Goal: Entertainment & Leisure: Browse casually

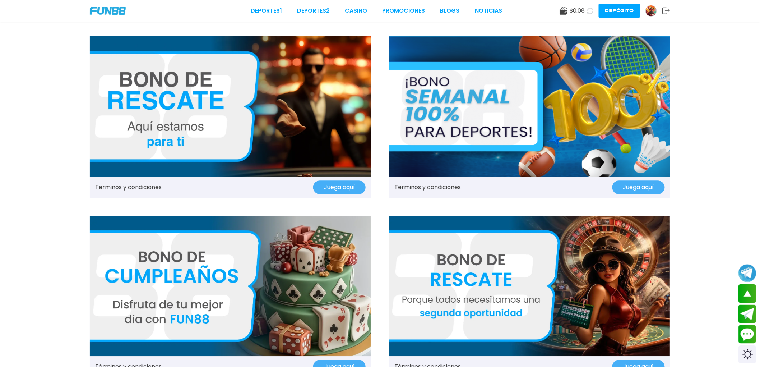
scroll to position [719, 0]
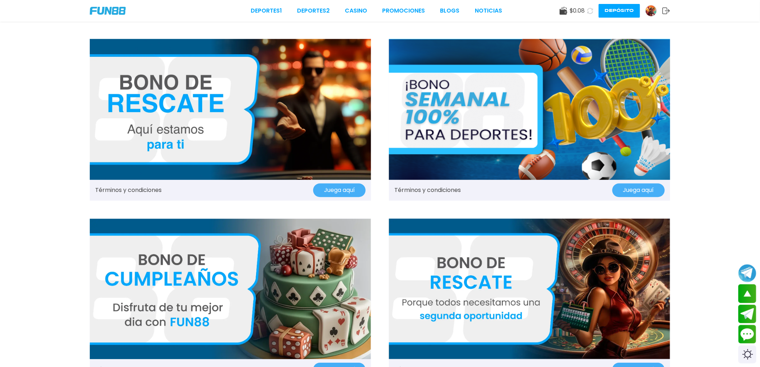
click at [441, 186] on link "Términos y condiciones" at bounding box center [427, 190] width 66 height 9
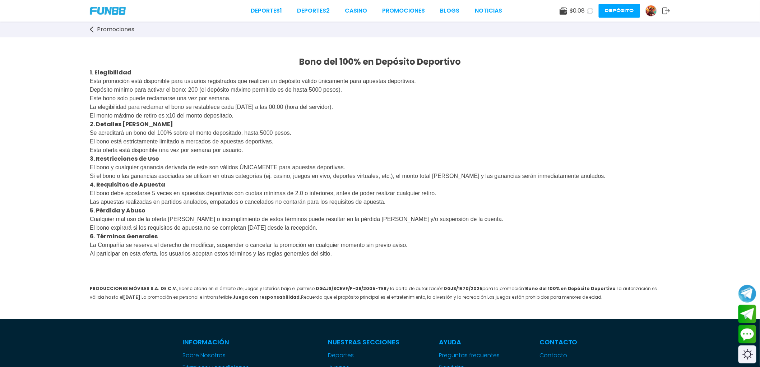
click at [571, 13] on span "$ 0.08" at bounding box center [577, 10] width 15 height 9
click at [713, 207] on div "Bono del 100% en Depósito Deportivo 1. Elegibilidad Esta promoción está disponi…" at bounding box center [380, 178] width 760 height 282
click at [729, 201] on div "Bono del 100% en Depósito Deportivo 1. Elegibilidad Esta promoción está disponi…" at bounding box center [380, 178] width 760 height 282
drag, startPoint x: 645, startPoint y: 86, endPoint x: 638, endPoint y: 86, distance: 6.1
click at [641, 86] on p "Esta promoción está disponible para usuarios registrados que realicen un depósi…" at bounding box center [380, 98] width 581 height 43
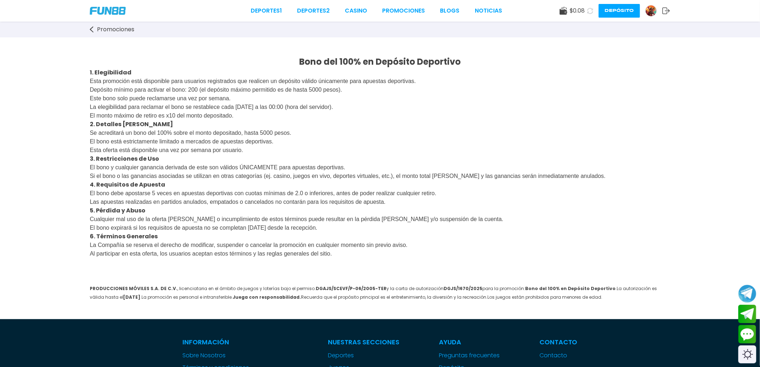
click at [419, 55] on div "Bono del 100% en Depósito Deportivo 1. Elegibilidad Esta promoción está disponi…" at bounding box center [380, 178] width 760 height 282
click at [385, 46] on div "Bono del 100% en Depósito Deportivo 1. Elegibilidad Esta promoción está disponi…" at bounding box center [380, 178] width 760 height 282
drag, startPoint x: 183, startPoint y: 23, endPoint x: 101, endPoint y: 13, distance: 82.5
click at [160, 22] on div "Promociones" at bounding box center [380, 30] width 760 height 16
click at [116, 27] on span "Promociones" at bounding box center [115, 29] width 37 height 9
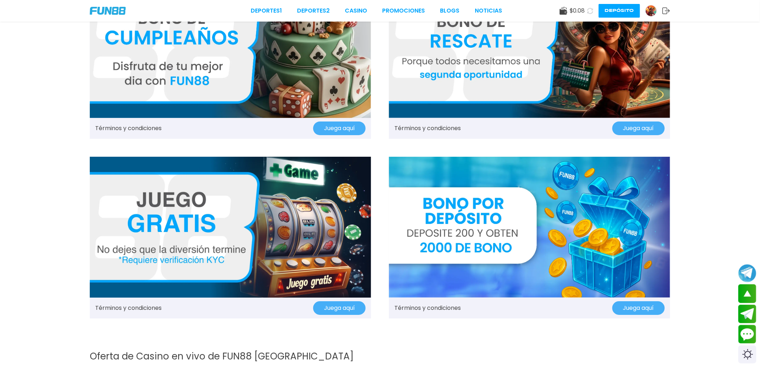
scroll to position [1038, 0]
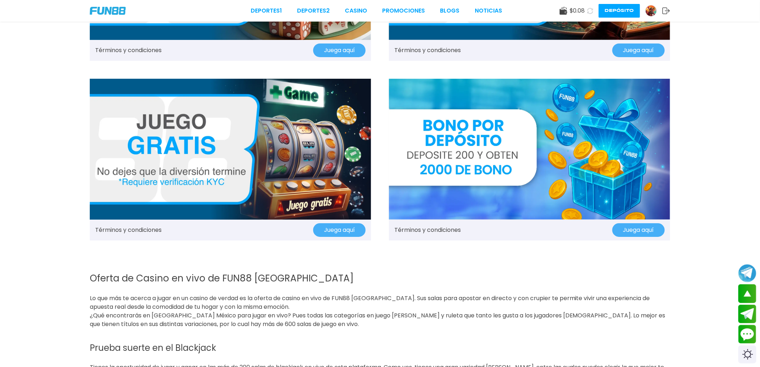
click at [447, 228] on link "Términos y condiciones" at bounding box center [427, 230] width 66 height 9
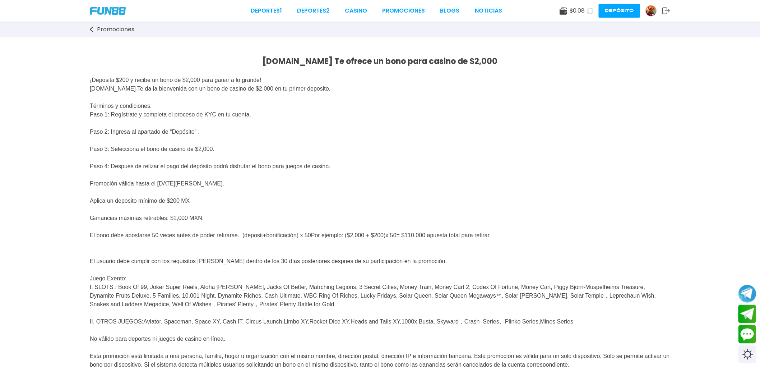
scroll to position [80, 0]
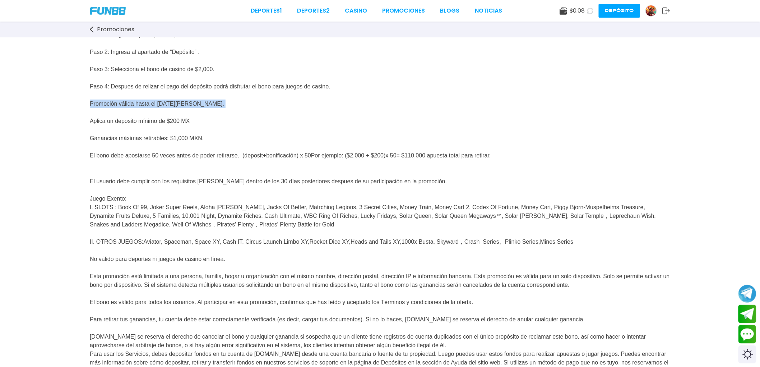
drag, startPoint x: 89, startPoint y: 116, endPoint x: 219, endPoint y: 104, distance: 131.0
click at [219, 104] on div "[DOMAIN_NAME] Te ofrece un bono para casino de $2,000 ¡Deposita $200 y recibe u…" at bounding box center [380, 236] width 760 height 557
click at [251, 105] on p "¡Deposita $200 y recibe un bono de $2,000 para ganar a lo grande! [DOMAIN_NAME]…" at bounding box center [380, 73] width 581 height 172
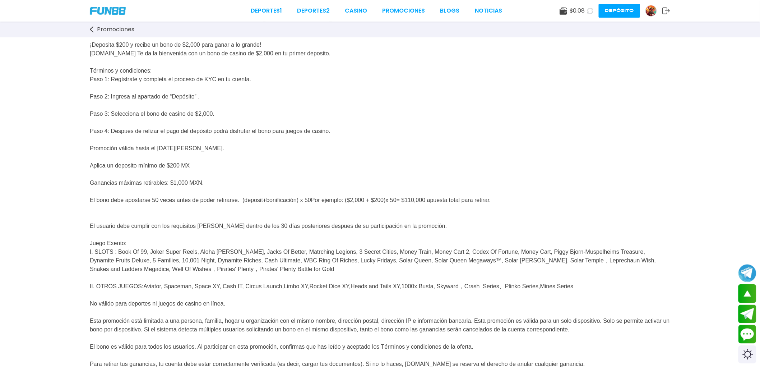
scroll to position [0, 0]
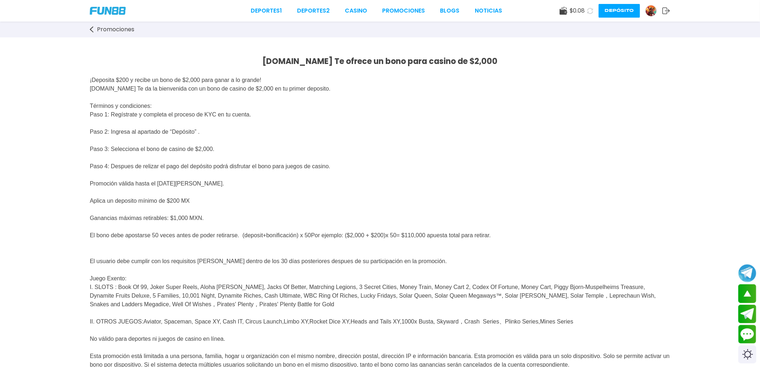
drag, startPoint x: 163, startPoint y: 186, endPoint x: 238, endPoint y: 187, distance: 74.7
click at [238, 187] on p "¡Deposita $200 y recibe un bono de $2,000 para ganar a lo grande! [DOMAIN_NAME]…" at bounding box center [380, 153] width 581 height 172
click at [399, 178] on p "¡Deposita $200 y recibe un bono de $2,000 para ganar a lo grande! [DOMAIN_NAME]…" at bounding box center [380, 153] width 581 height 172
click at [361, 12] on link "CASINO" at bounding box center [356, 10] width 22 height 9
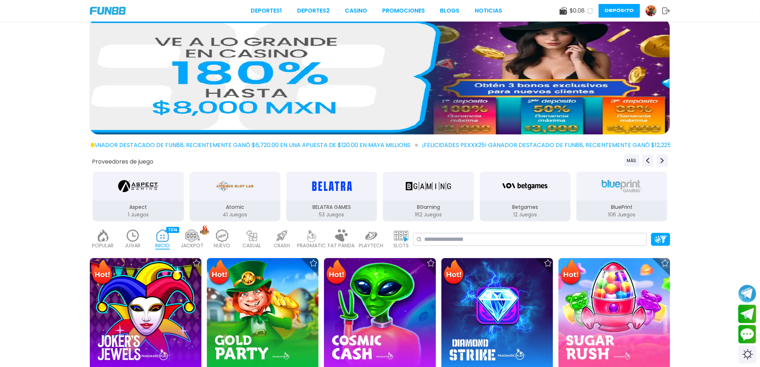
scroll to position [40, 0]
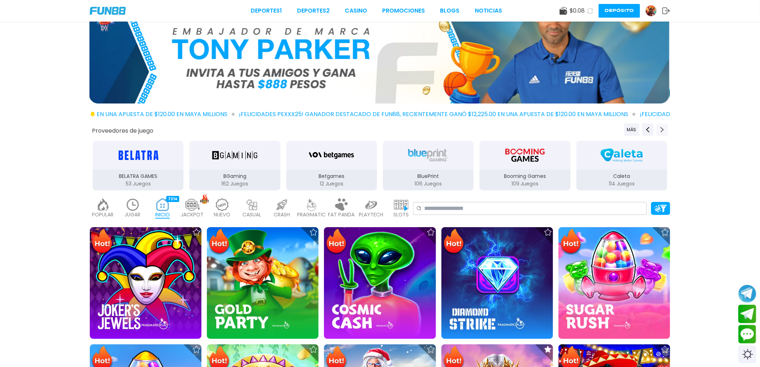
click at [664, 130] on icon "Next providers" at bounding box center [663, 130] width 6 height 6
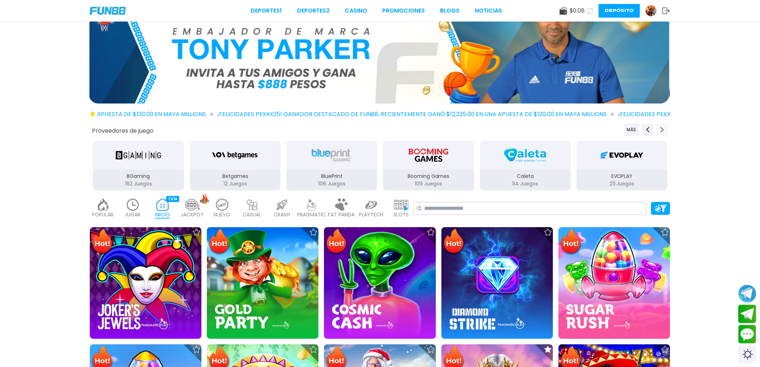
click at [664, 130] on icon "Next providers" at bounding box center [663, 130] width 6 height 6
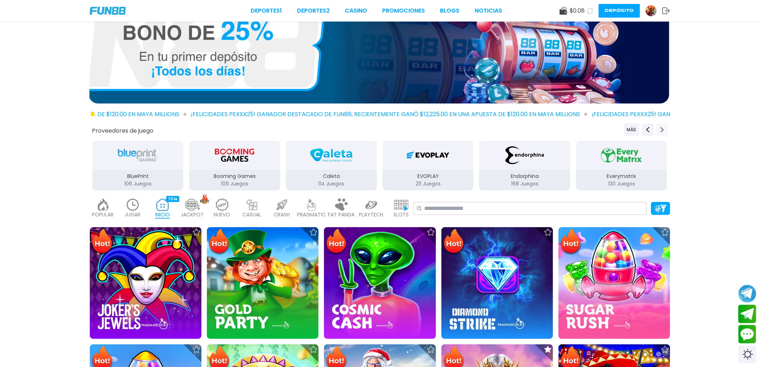
click at [664, 130] on icon "Next providers" at bounding box center [663, 130] width 6 height 6
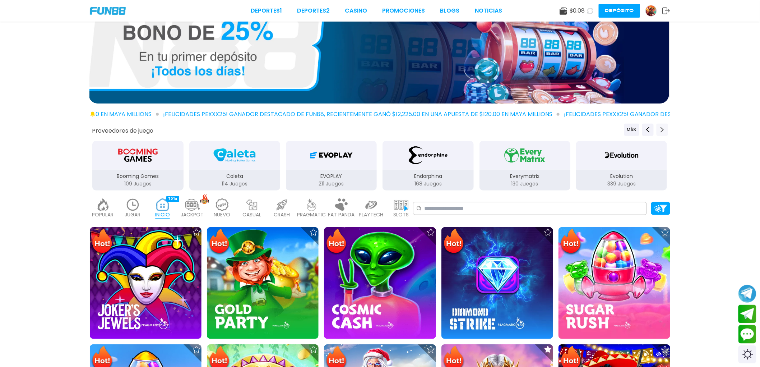
click at [664, 130] on icon "Next providers" at bounding box center [663, 130] width 6 height 6
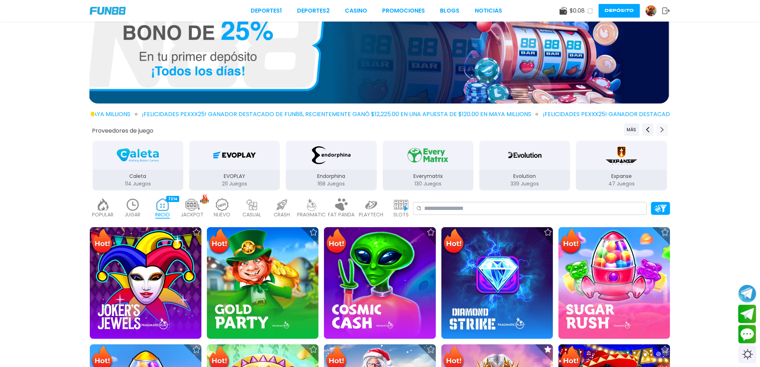
click at [664, 130] on icon "Next providers" at bounding box center [663, 130] width 6 height 6
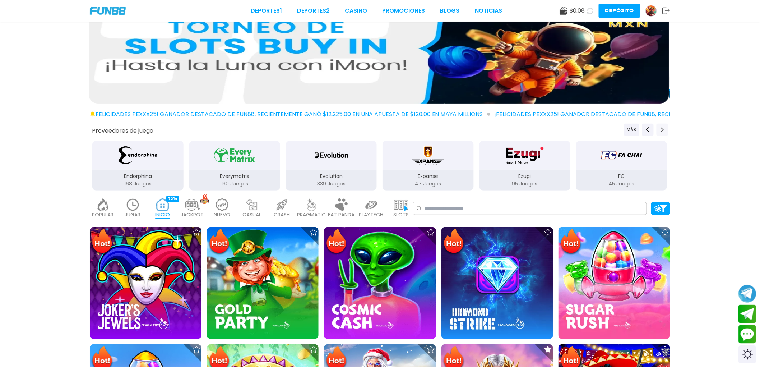
click at [663, 129] on use "Next providers" at bounding box center [662, 130] width 3 height 6
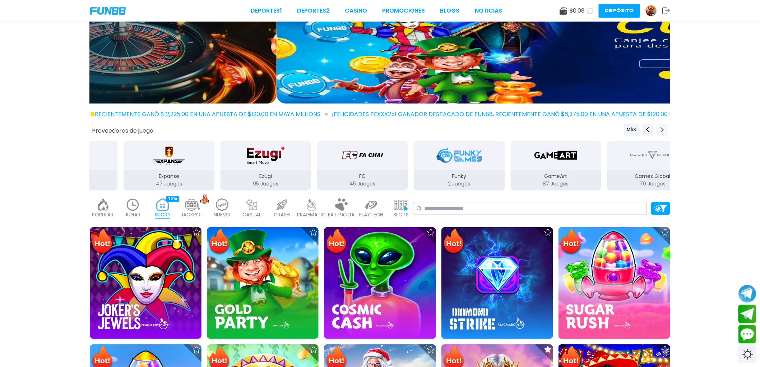
click at [664, 128] on icon "Next providers" at bounding box center [663, 130] width 6 height 6
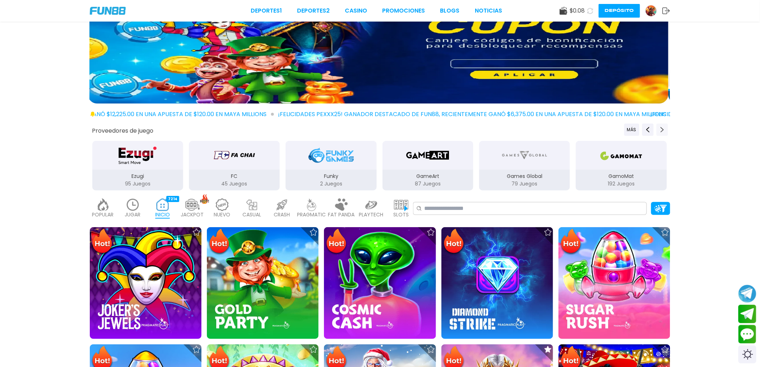
click at [664, 128] on icon "Next providers" at bounding box center [663, 130] width 6 height 6
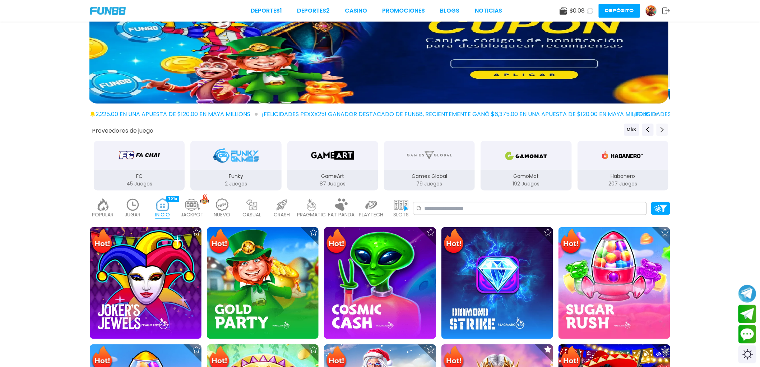
click at [664, 128] on icon "Next providers" at bounding box center [663, 130] width 6 height 6
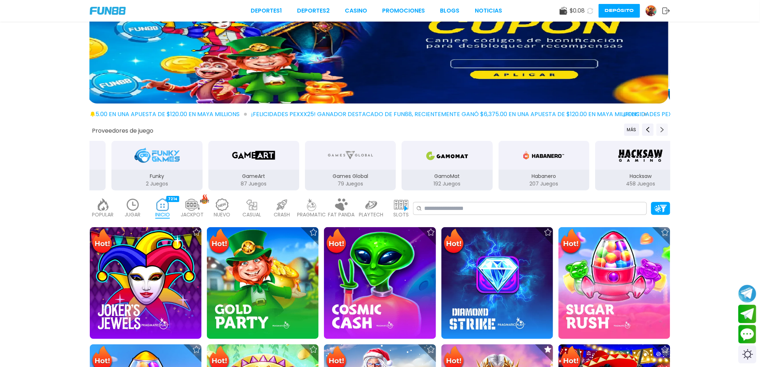
click at [664, 128] on icon "Next providers" at bounding box center [663, 130] width 6 height 6
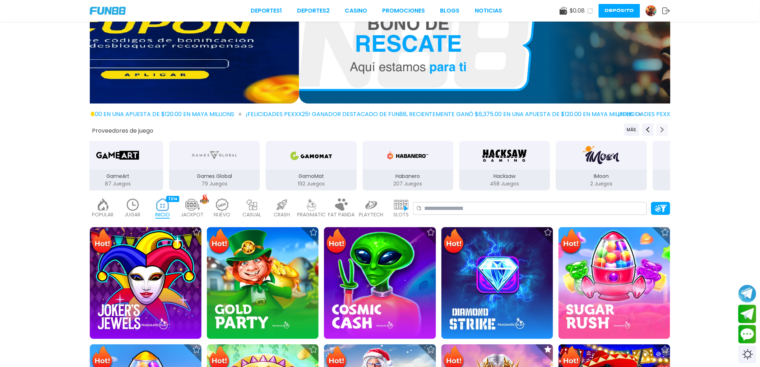
click at [664, 128] on icon "Next providers" at bounding box center [663, 130] width 6 height 6
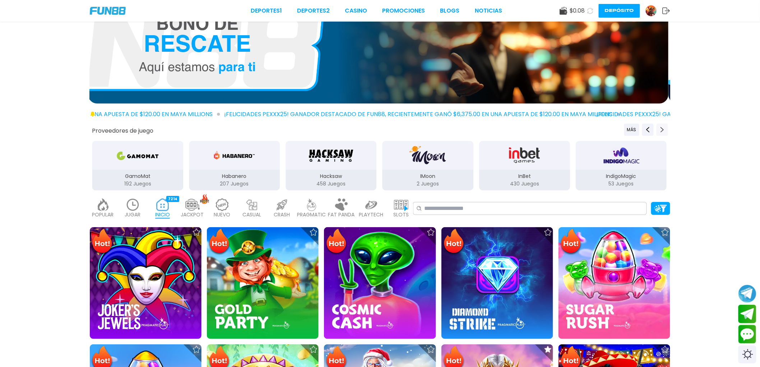
click at [664, 128] on icon "Next providers" at bounding box center [663, 130] width 6 height 6
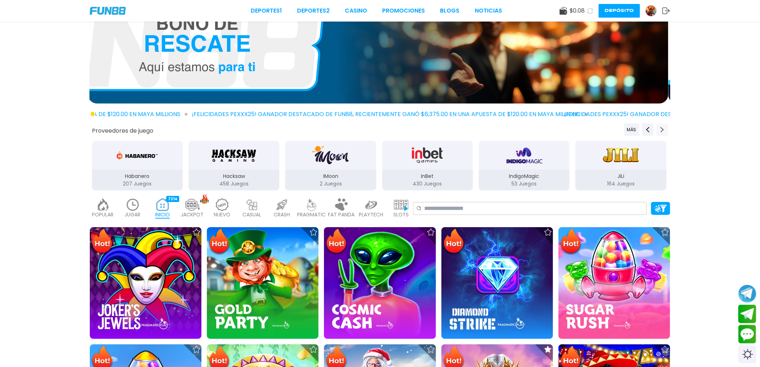
click at [664, 128] on icon "Next providers" at bounding box center [663, 130] width 6 height 6
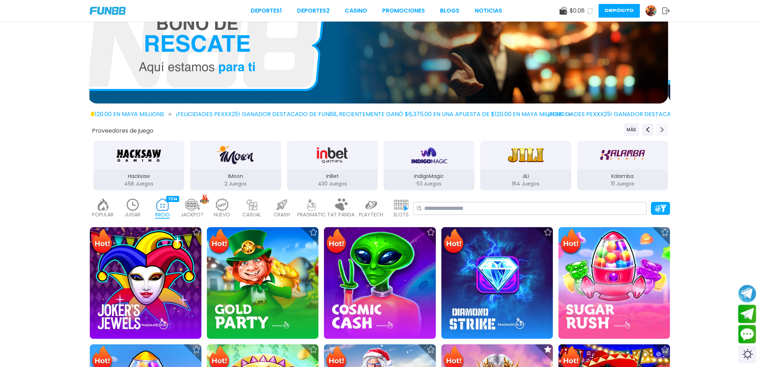
click at [664, 128] on icon "Next providers" at bounding box center [663, 130] width 6 height 6
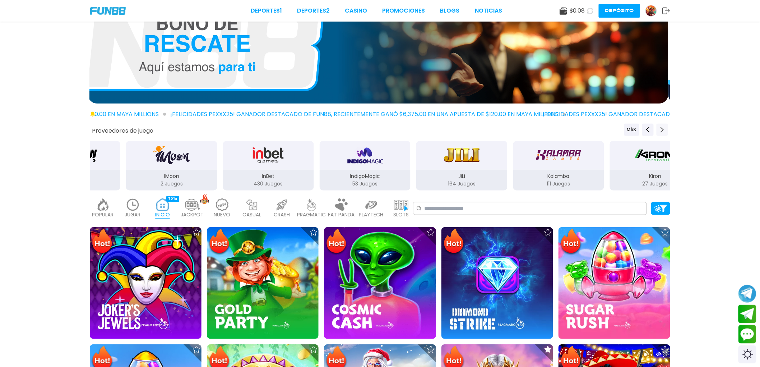
click at [664, 128] on icon "Next providers" at bounding box center [663, 130] width 6 height 6
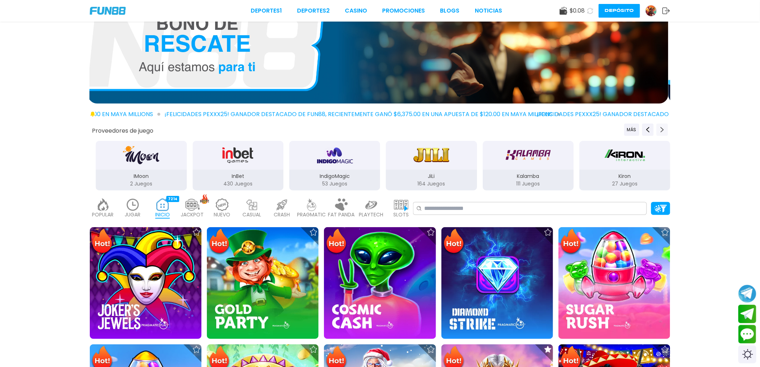
click at [664, 128] on icon "Next providers" at bounding box center [663, 130] width 6 height 6
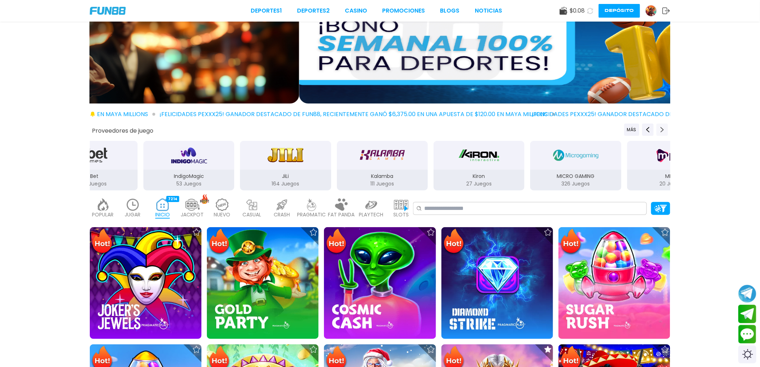
click at [664, 128] on icon "Next providers" at bounding box center [663, 130] width 6 height 6
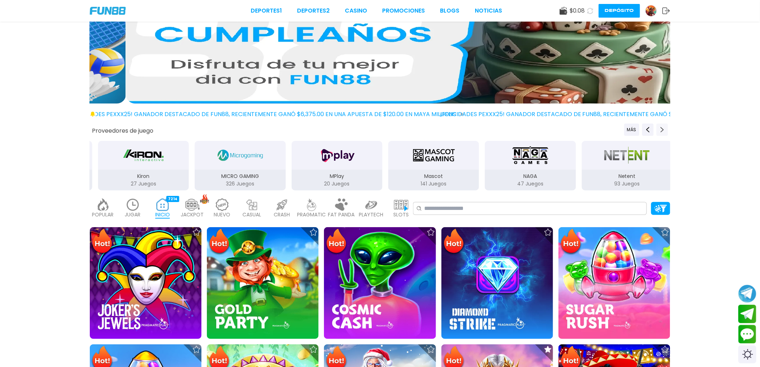
click at [665, 125] on button "Next providers" at bounding box center [662, 130] width 11 height 12
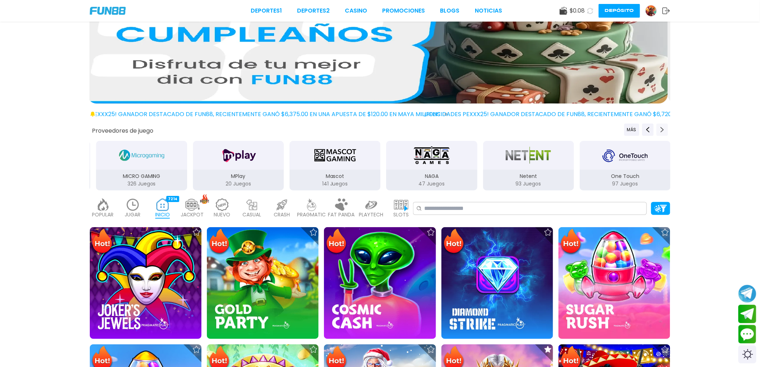
click at [665, 125] on button "Next providers" at bounding box center [662, 130] width 11 height 12
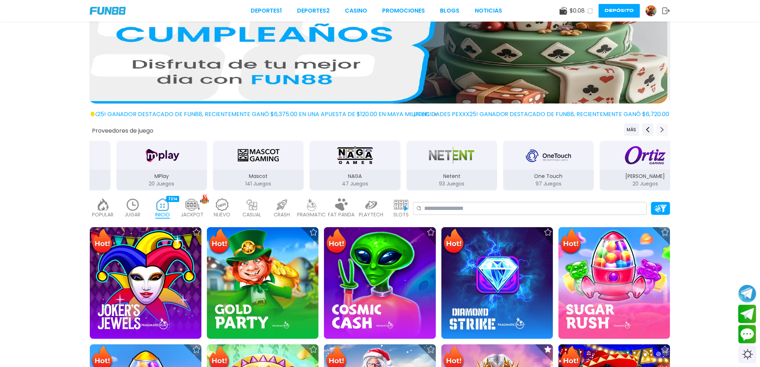
click at [665, 125] on button "Next providers" at bounding box center [662, 130] width 11 height 12
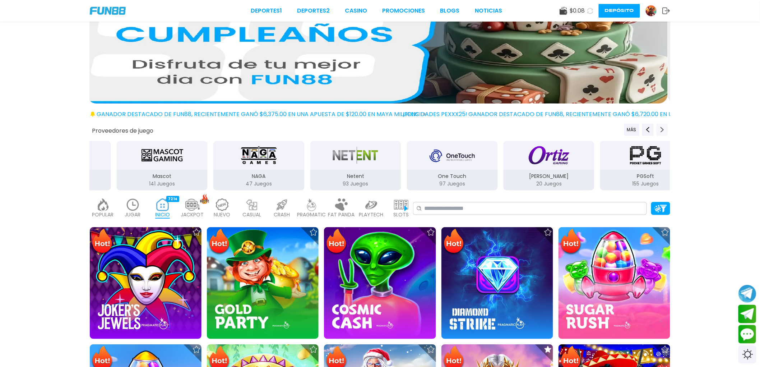
click at [665, 125] on button "Next providers" at bounding box center [662, 130] width 11 height 12
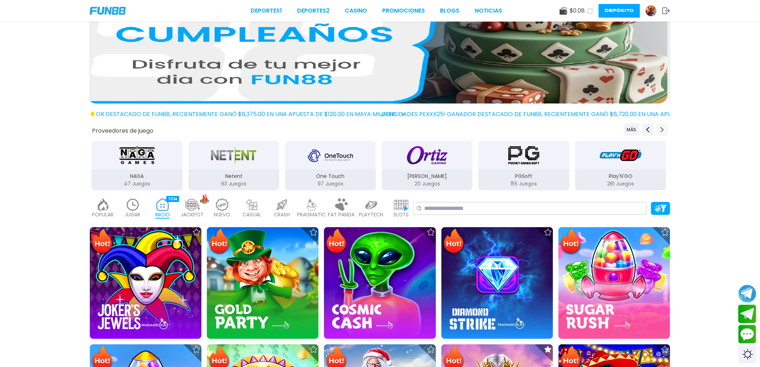
click at [665, 125] on button "Next providers" at bounding box center [662, 130] width 11 height 12
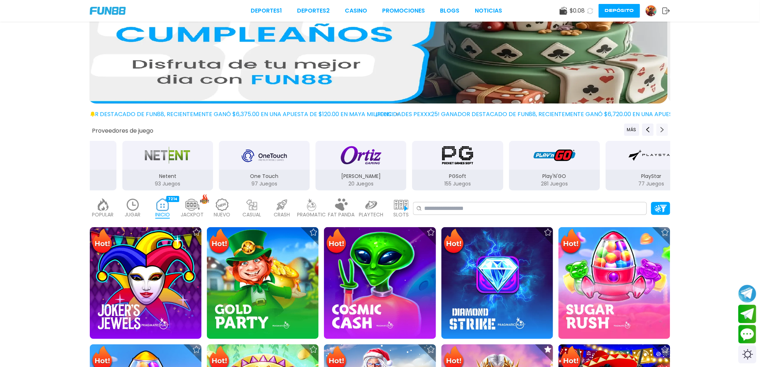
click at [665, 125] on button "Next providers" at bounding box center [662, 130] width 11 height 12
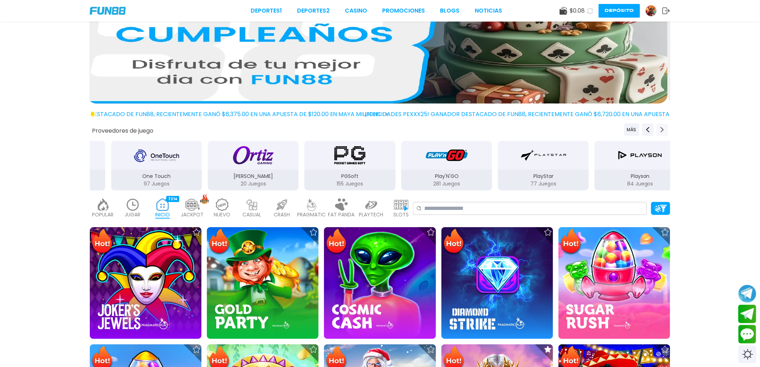
click at [665, 125] on button "Next providers" at bounding box center [662, 130] width 11 height 12
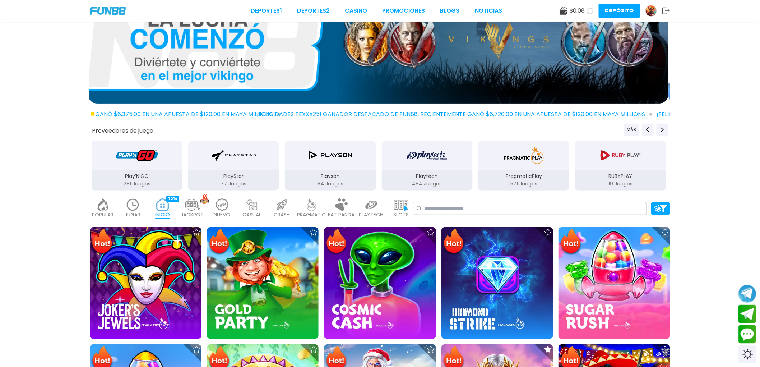
click at [443, 175] on p "Playtech" at bounding box center [427, 176] width 91 height 8
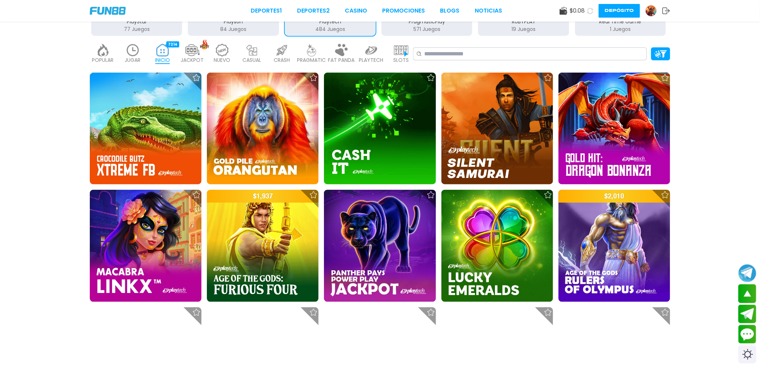
scroll to position [199, 0]
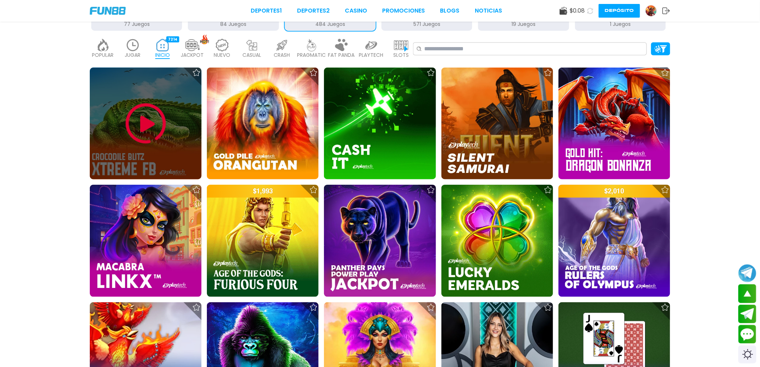
click at [133, 135] on img at bounding box center [145, 123] width 43 height 43
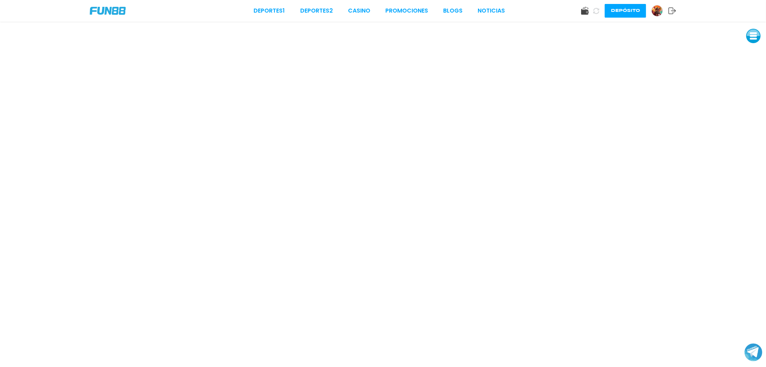
click at [114, 8] on img at bounding box center [108, 11] width 36 height 8
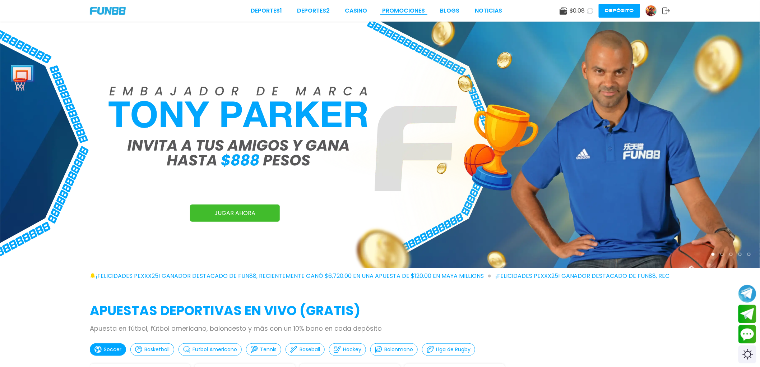
click at [396, 7] on link "Promociones" at bounding box center [404, 10] width 43 height 9
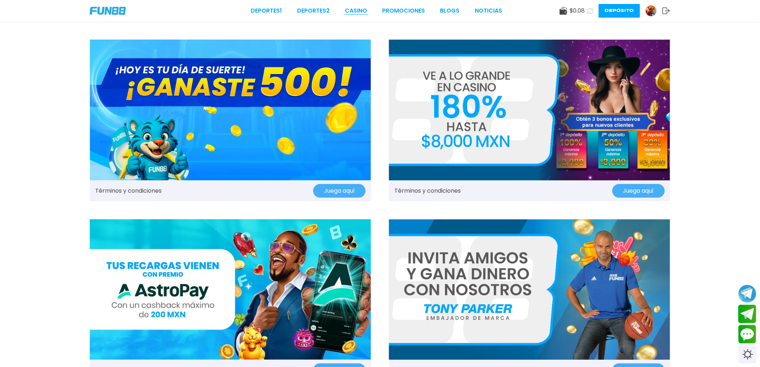
click at [359, 9] on link "CASINO" at bounding box center [356, 10] width 22 height 9
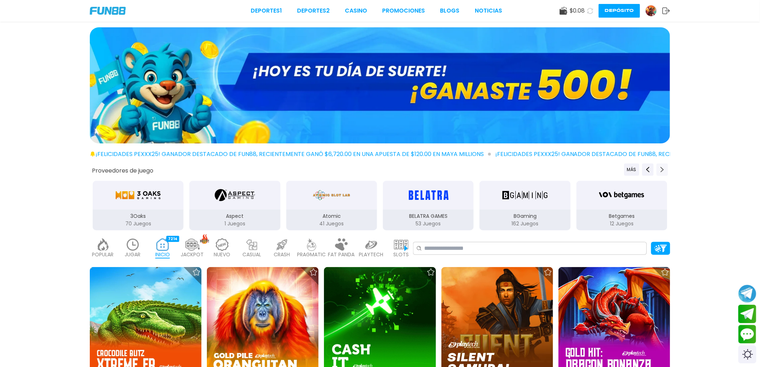
click at [665, 172] on icon "Next providers" at bounding box center [663, 170] width 6 height 6
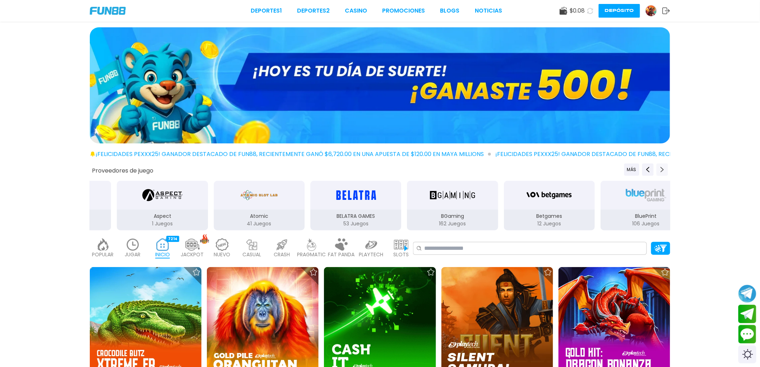
click at [665, 172] on icon "Next providers" at bounding box center [663, 170] width 6 height 6
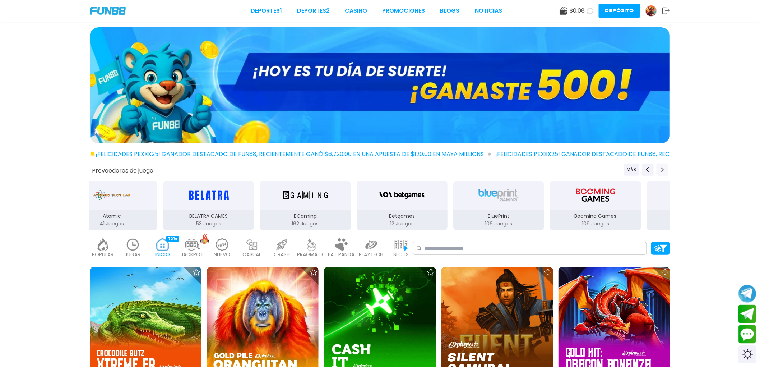
click at [665, 172] on icon "Next providers" at bounding box center [663, 170] width 6 height 6
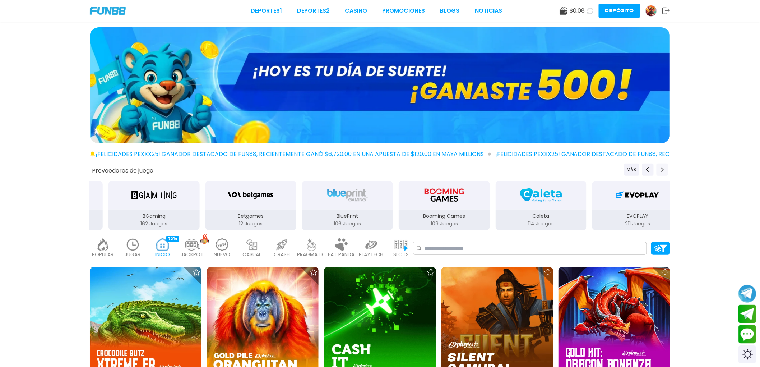
click at [665, 172] on icon "Next providers" at bounding box center [663, 170] width 6 height 6
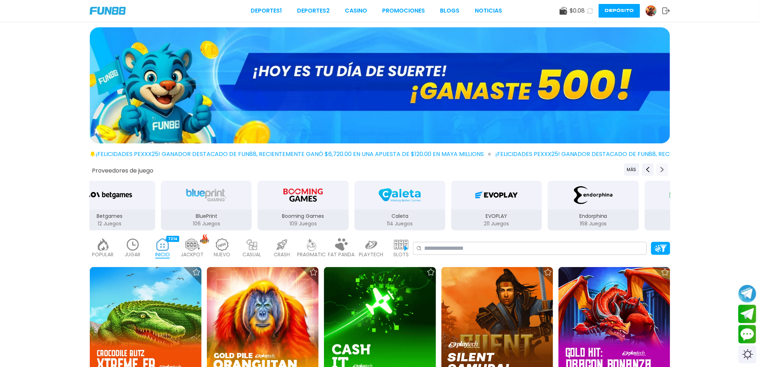
click at [665, 172] on icon "Next providers" at bounding box center [663, 170] width 6 height 6
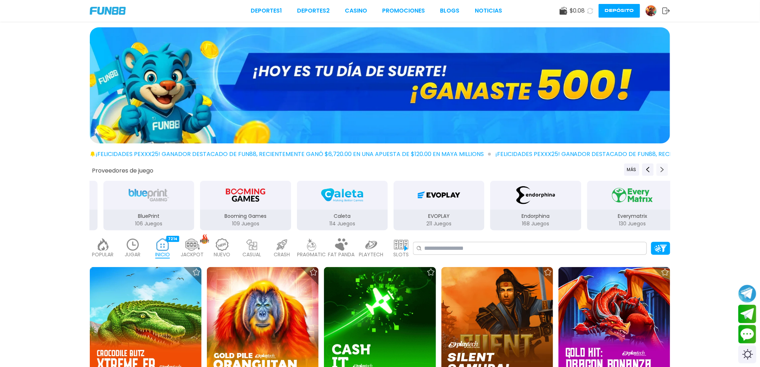
click at [665, 172] on icon "Next providers" at bounding box center [663, 170] width 6 height 6
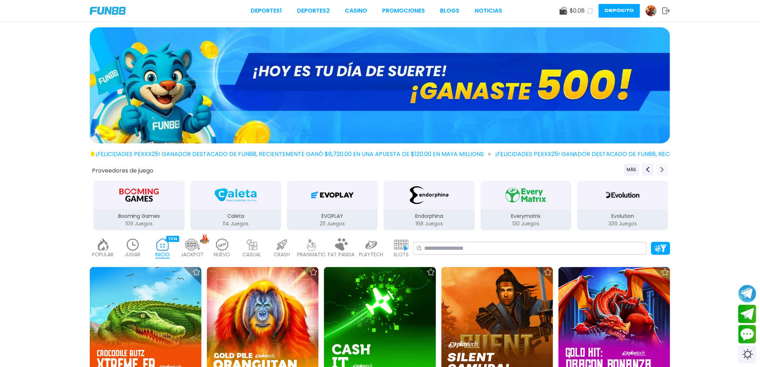
click at [665, 172] on icon "Next providers" at bounding box center [663, 170] width 6 height 6
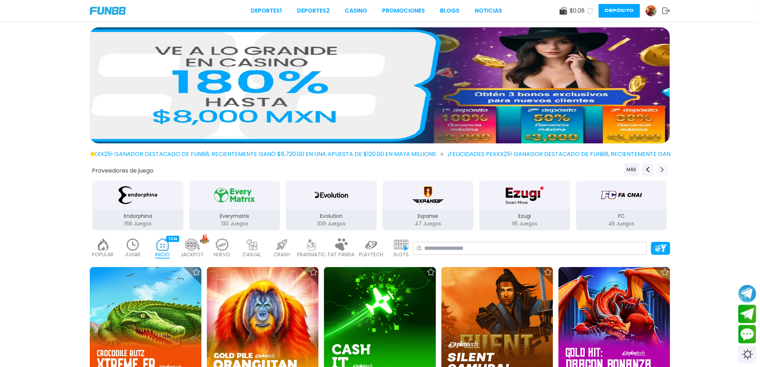
click at [665, 172] on icon "Next providers" at bounding box center [663, 170] width 6 height 6
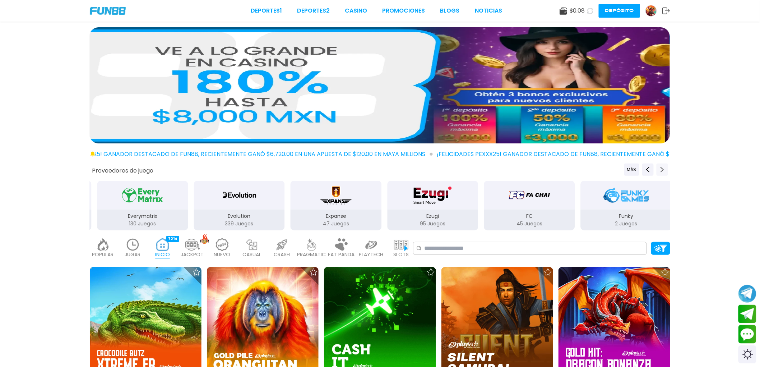
click at [665, 172] on icon "Next providers" at bounding box center [663, 170] width 6 height 6
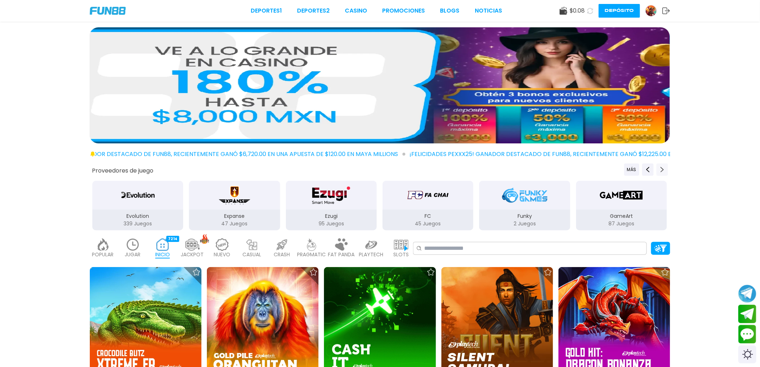
click at [665, 172] on icon "Next providers" at bounding box center [663, 170] width 6 height 6
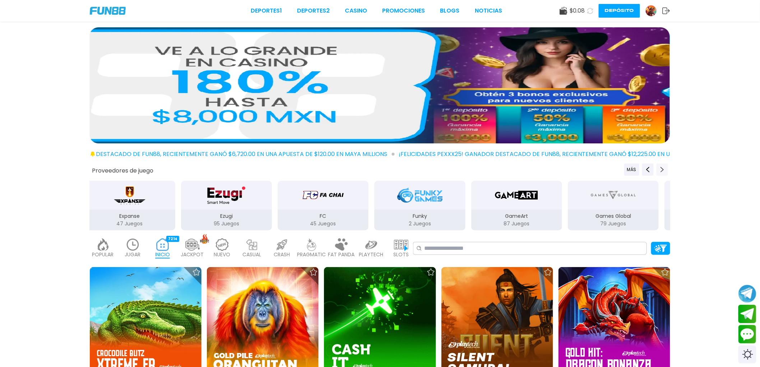
click at [665, 172] on icon "Next providers" at bounding box center [663, 170] width 6 height 6
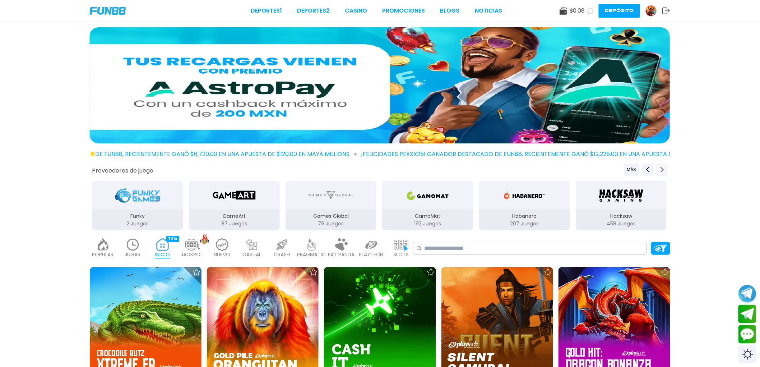
click at [665, 172] on icon "Next providers" at bounding box center [663, 170] width 6 height 6
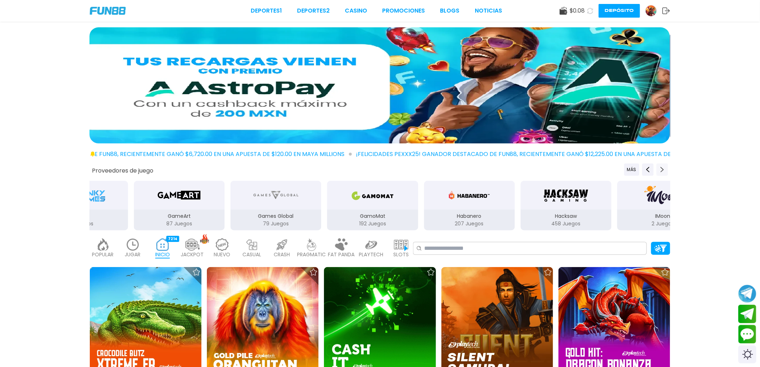
click at [665, 172] on icon "Next providers" at bounding box center [663, 170] width 6 height 6
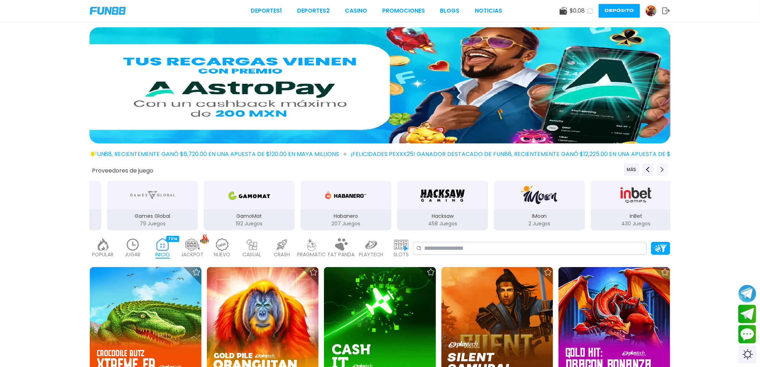
click at [665, 172] on icon "Next providers" at bounding box center [663, 170] width 6 height 6
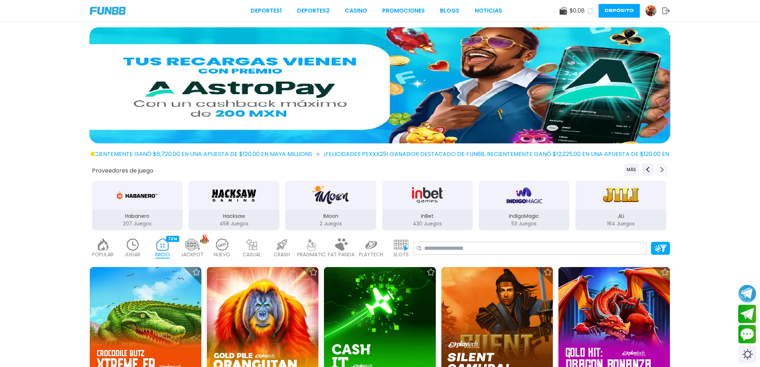
click at [665, 172] on icon "Next providers" at bounding box center [663, 170] width 6 height 6
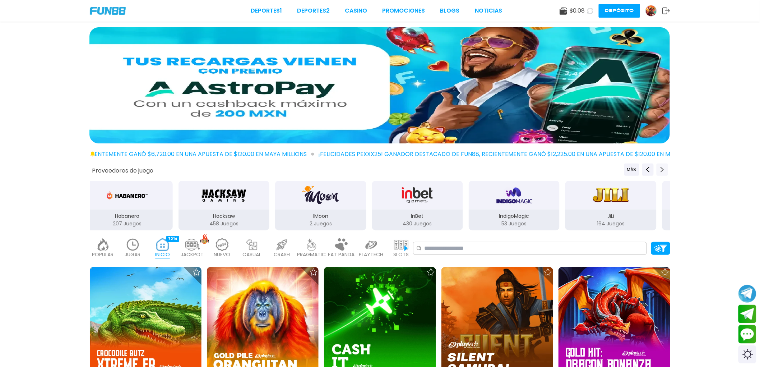
click at [665, 172] on icon "Next providers" at bounding box center [663, 170] width 6 height 6
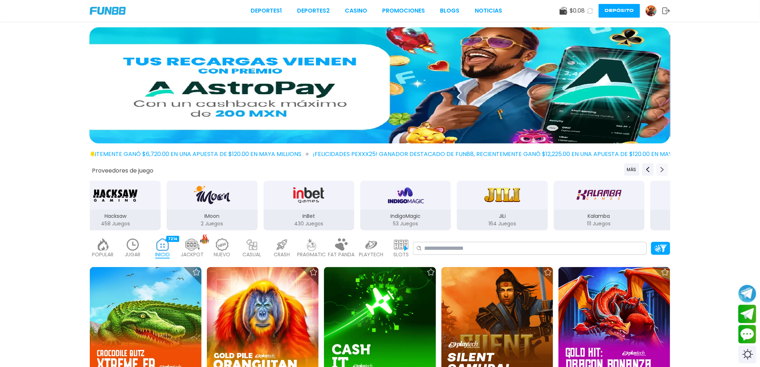
click at [665, 172] on icon "Next providers" at bounding box center [663, 170] width 6 height 6
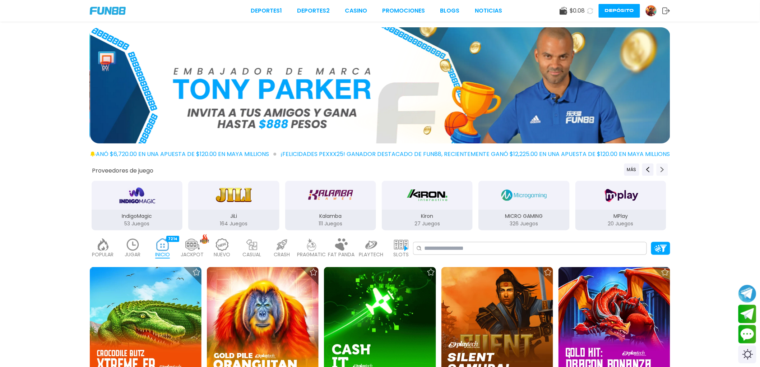
click at [665, 172] on icon "Next providers" at bounding box center [663, 170] width 6 height 6
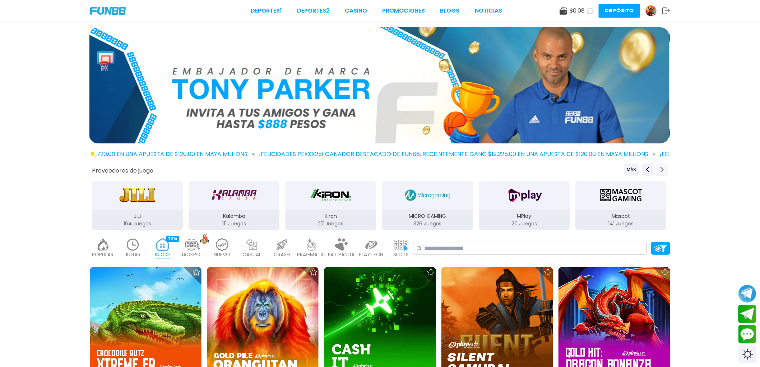
click at [665, 172] on icon "Next providers" at bounding box center [663, 170] width 6 height 6
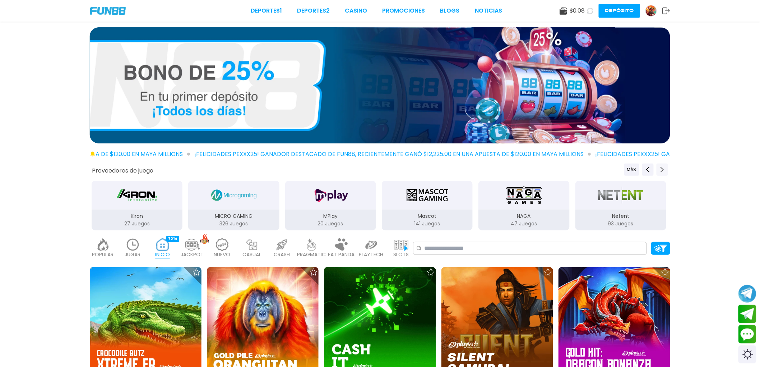
click at [665, 172] on icon "Next providers" at bounding box center [663, 170] width 6 height 6
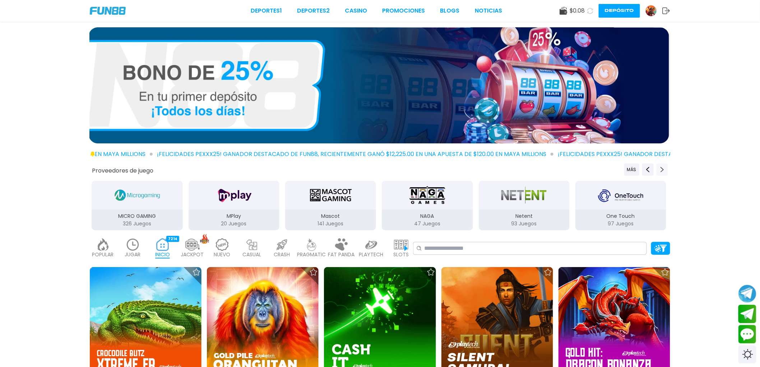
click at [665, 172] on icon "Next providers" at bounding box center [663, 170] width 6 height 6
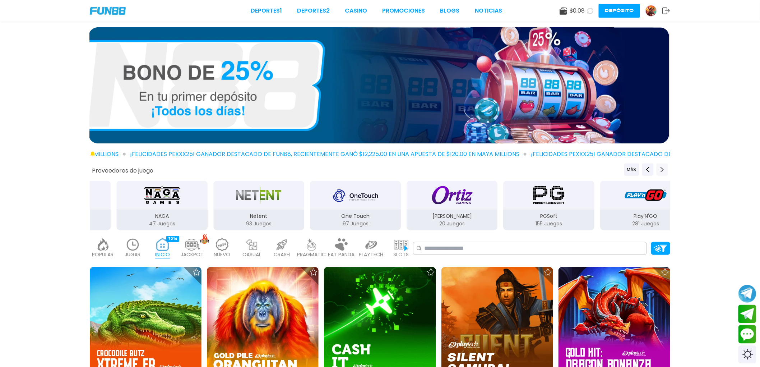
click at [665, 172] on icon "Next providers" at bounding box center [663, 170] width 6 height 6
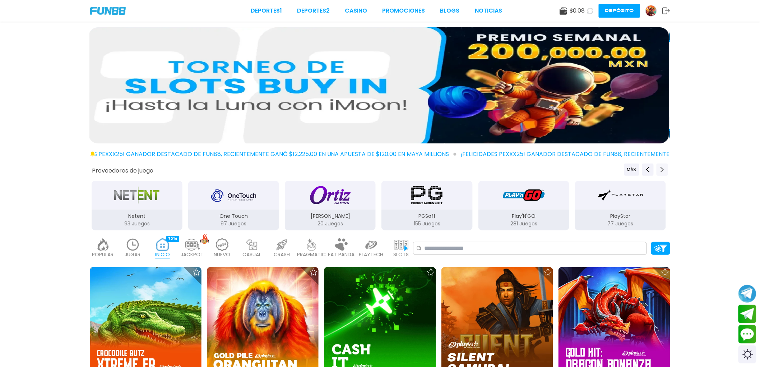
click at [665, 172] on icon "Next providers" at bounding box center [663, 170] width 6 height 6
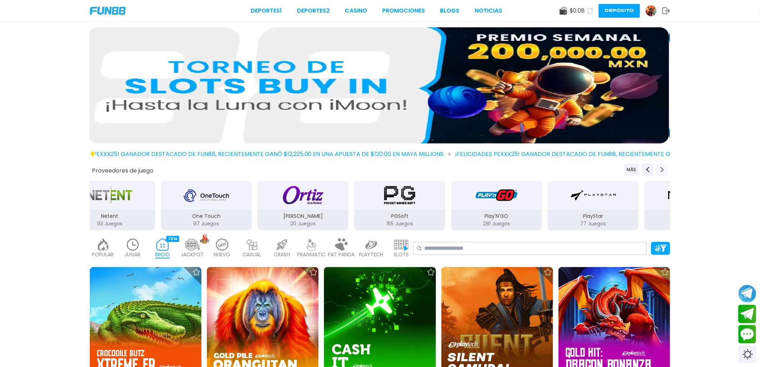
click at [665, 172] on icon "Next providers" at bounding box center [663, 170] width 6 height 6
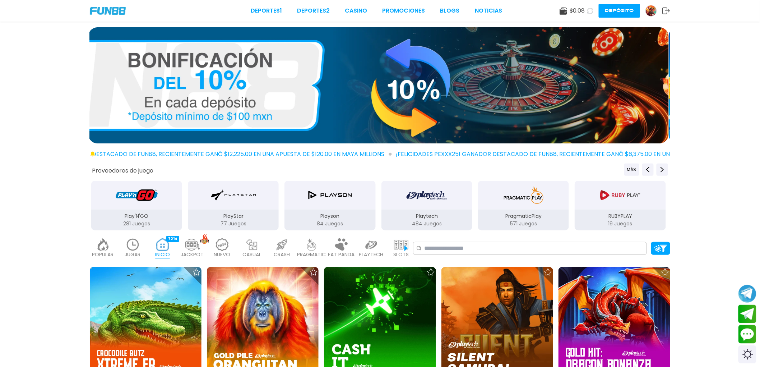
click at [426, 225] on p "484 Juegos" at bounding box center [427, 224] width 91 height 8
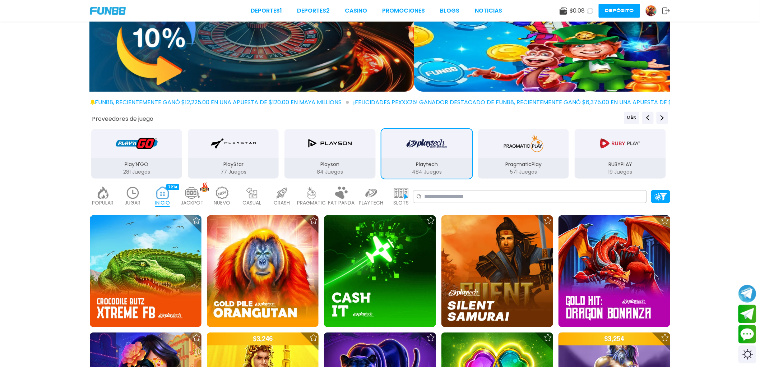
scroll to position [199, 0]
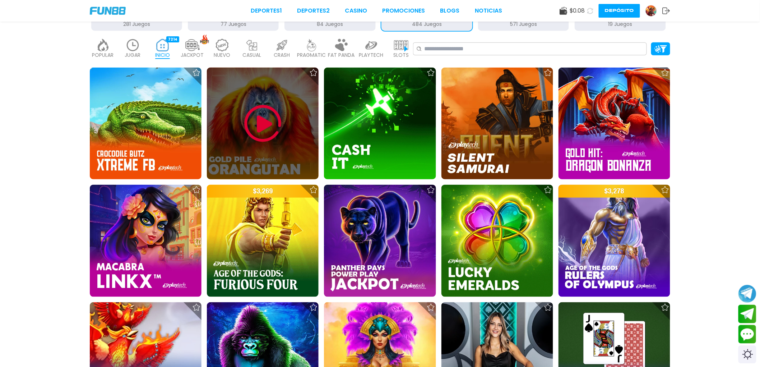
click at [254, 135] on img at bounding box center [262, 123] width 43 height 43
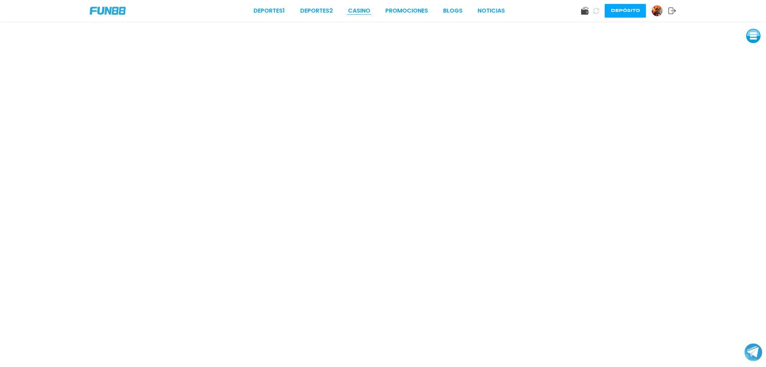
click at [365, 9] on link "CASINO" at bounding box center [359, 10] width 22 height 9
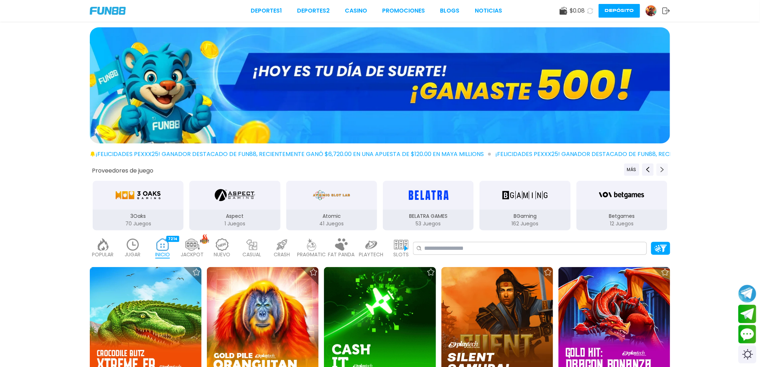
click at [659, 166] on button "Next providers" at bounding box center [662, 169] width 11 height 12
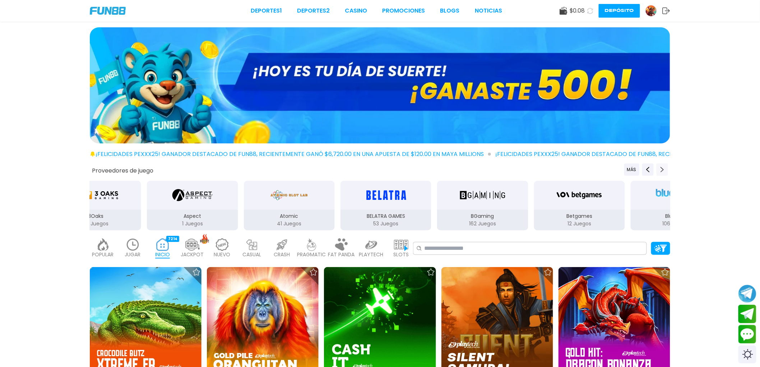
click at [659, 166] on button "Next providers" at bounding box center [662, 169] width 11 height 12
click at [659, 167] on button "Next providers" at bounding box center [662, 169] width 11 height 12
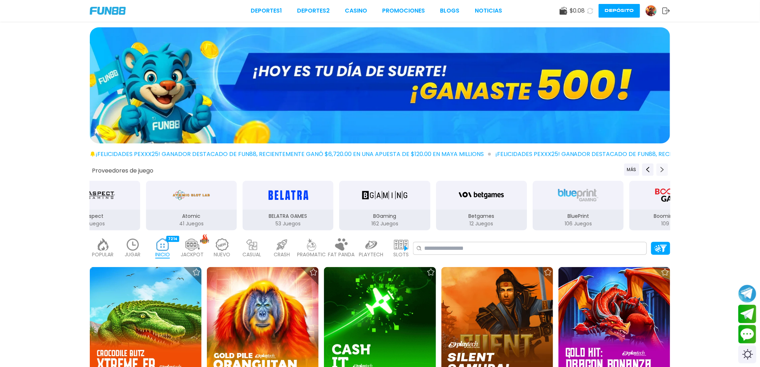
click at [659, 167] on button "Next providers" at bounding box center [662, 169] width 11 height 12
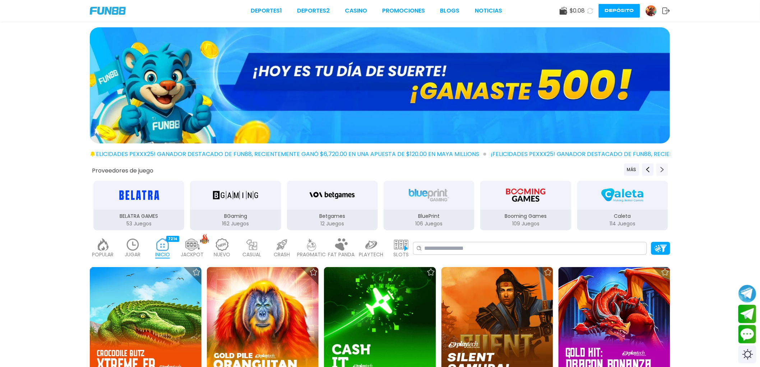
click at [659, 167] on button "Next providers" at bounding box center [662, 169] width 11 height 12
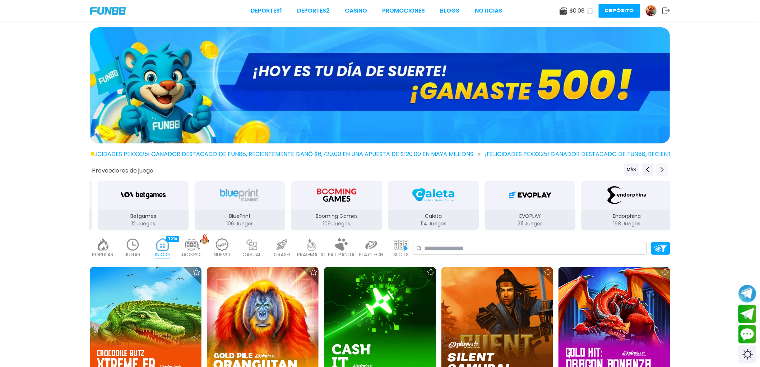
click at [659, 167] on button "Next providers" at bounding box center [662, 169] width 11 height 12
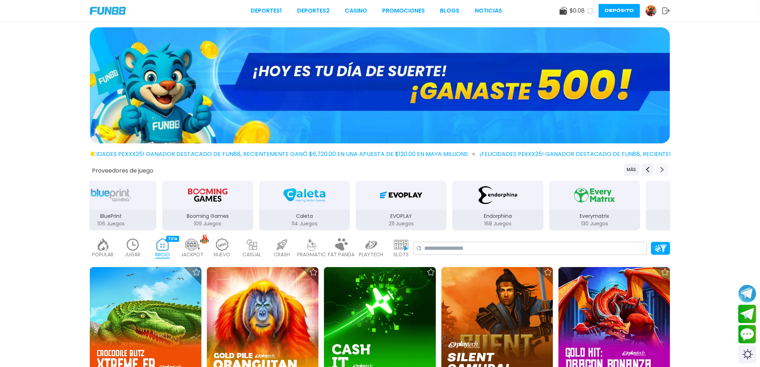
click at [659, 167] on button "Next providers" at bounding box center [662, 169] width 11 height 12
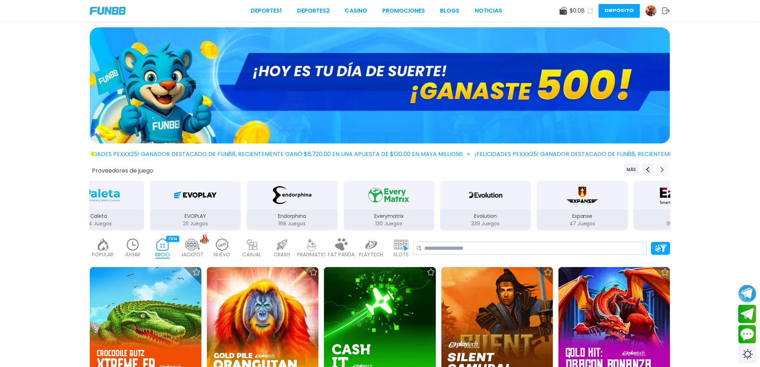
click at [659, 167] on button "Next providers" at bounding box center [662, 169] width 11 height 12
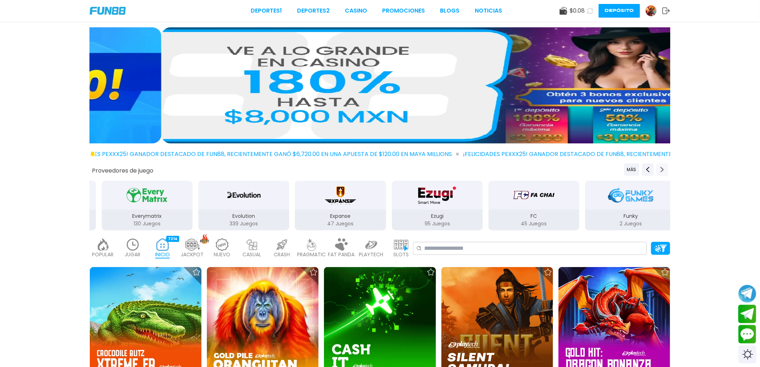
click at [659, 167] on button "Next providers" at bounding box center [662, 169] width 11 height 12
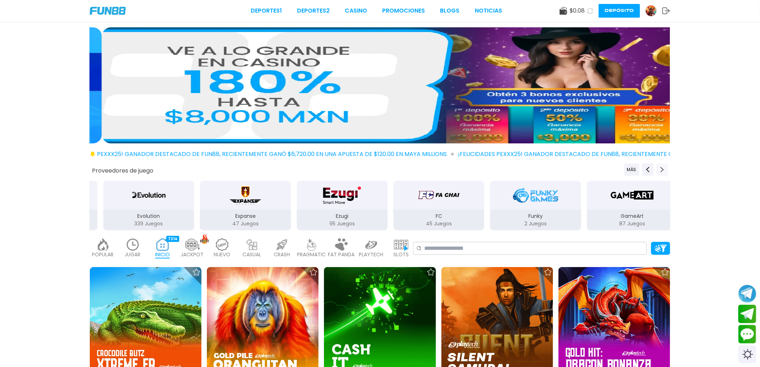
click at [659, 167] on button "Next providers" at bounding box center [662, 169] width 11 height 12
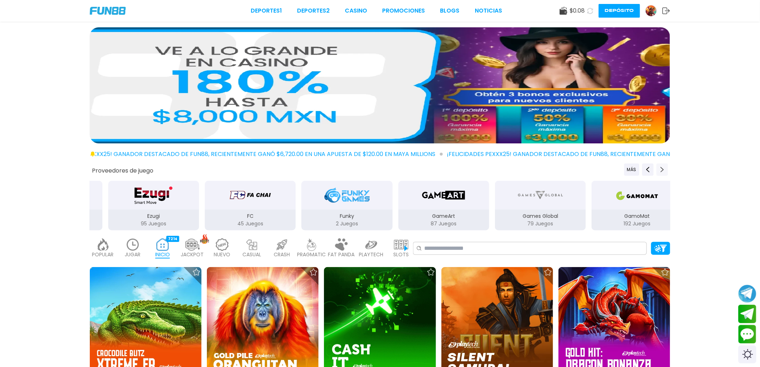
click at [659, 167] on button "Next providers" at bounding box center [662, 169] width 11 height 12
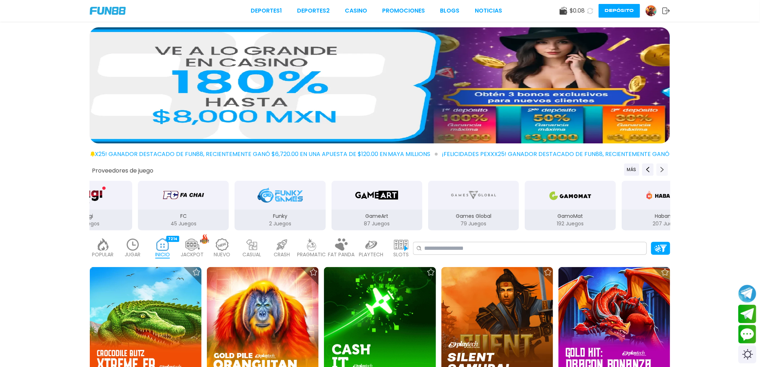
click at [659, 167] on button "Next providers" at bounding box center [662, 169] width 11 height 12
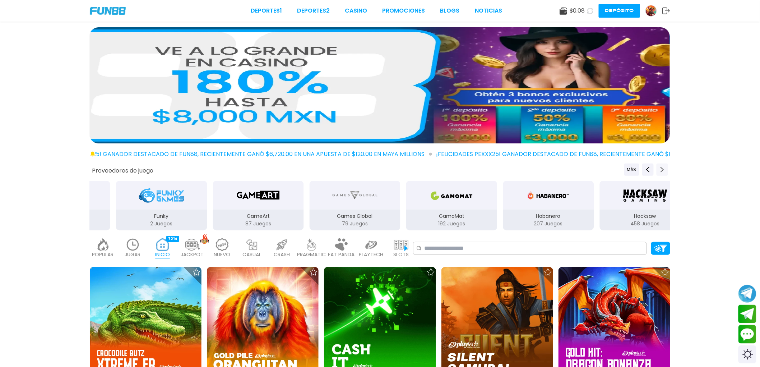
click at [659, 167] on button "Next providers" at bounding box center [662, 169] width 11 height 12
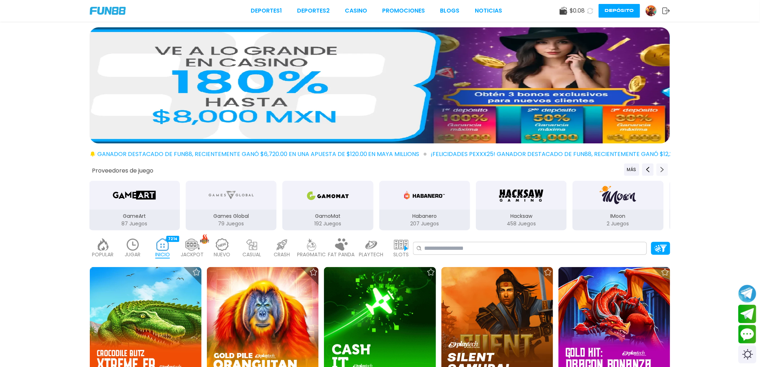
click at [659, 167] on button "Next providers" at bounding box center [662, 169] width 11 height 12
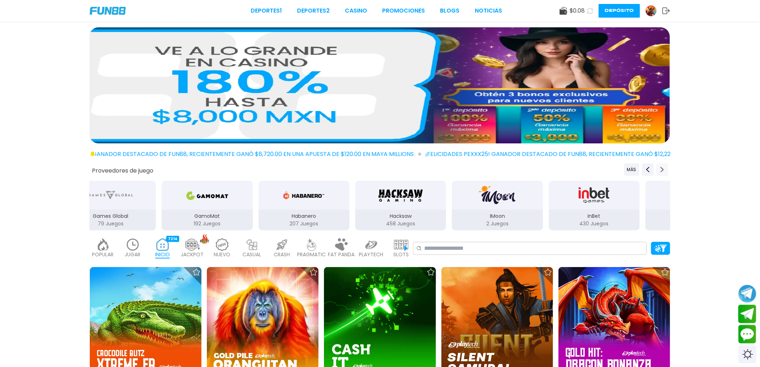
click at [659, 167] on button "Next providers" at bounding box center [662, 169] width 11 height 12
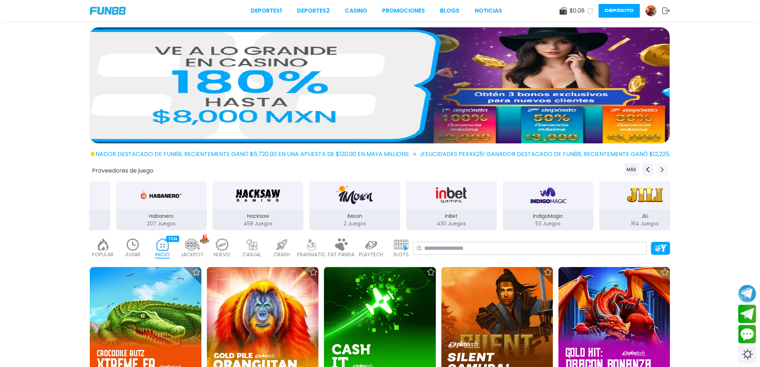
click at [659, 167] on button "Next providers" at bounding box center [662, 169] width 11 height 12
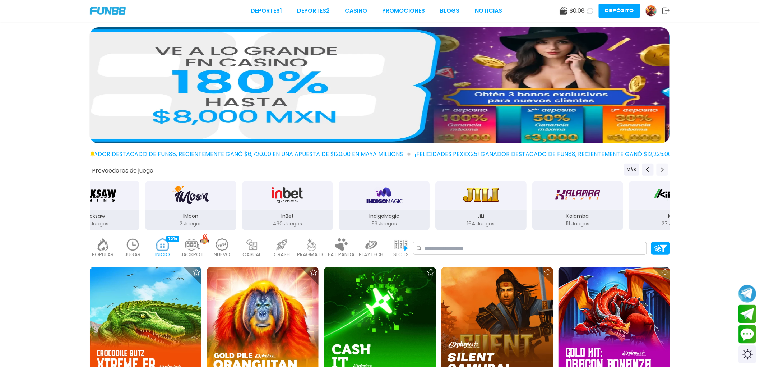
click at [659, 167] on button "Next providers" at bounding box center [662, 169] width 11 height 12
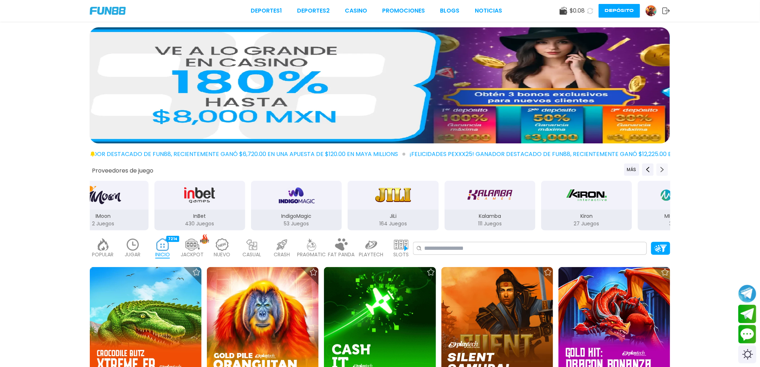
click at [659, 167] on button "Next providers" at bounding box center [662, 169] width 11 height 12
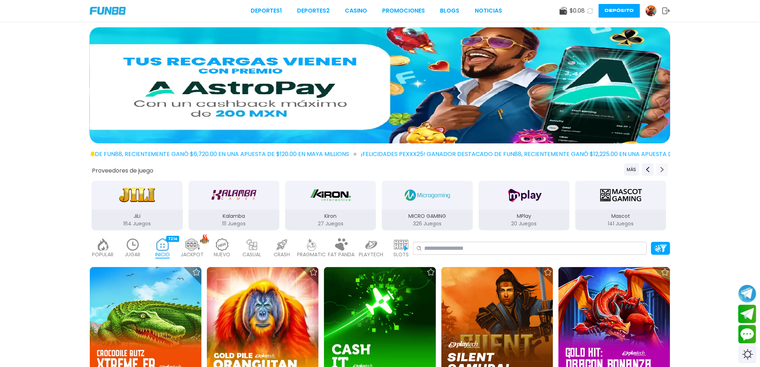
click at [659, 167] on button "Next providers" at bounding box center [662, 169] width 11 height 12
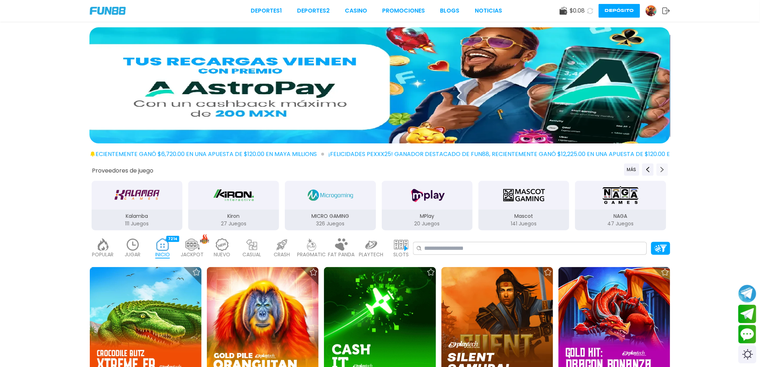
click at [658, 167] on button "Next providers" at bounding box center [662, 169] width 11 height 12
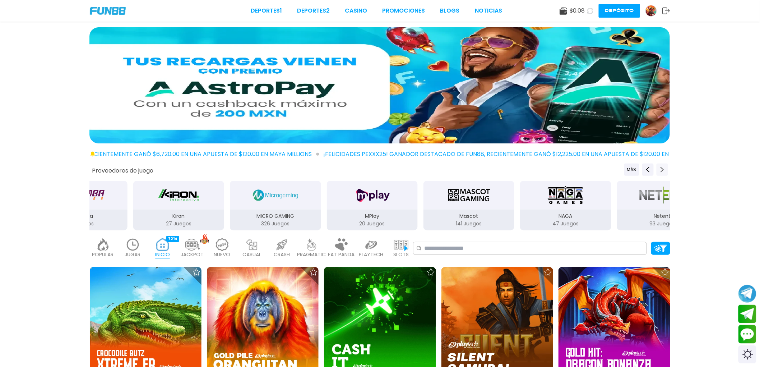
click at [658, 167] on button "Next providers" at bounding box center [662, 169] width 11 height 12
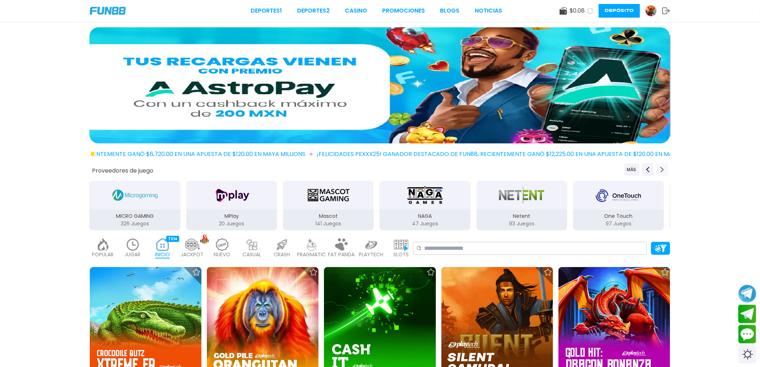
click at [658, 167] on button "Next providers" at bounding box center [662, 169] width 11 height 12
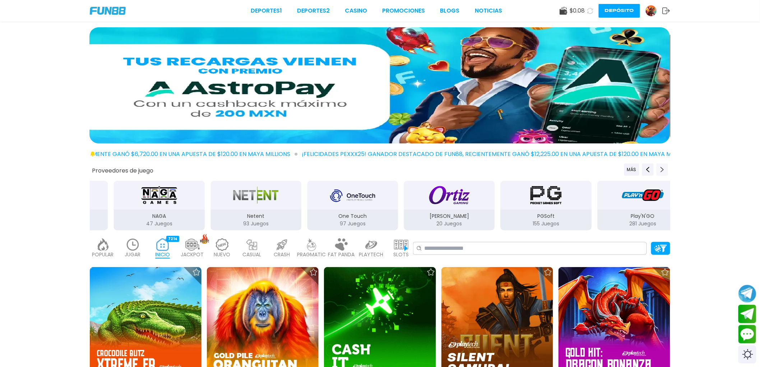
click at [658, 167] on button "Next providers" at bounding box center [662, 169] width 11 height 12
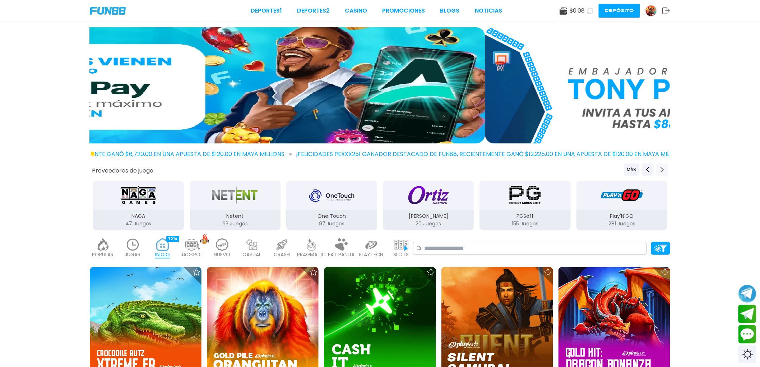
click at [658, 167] on button "Next providers" at bounding box center [662, 169] width 11 height 12
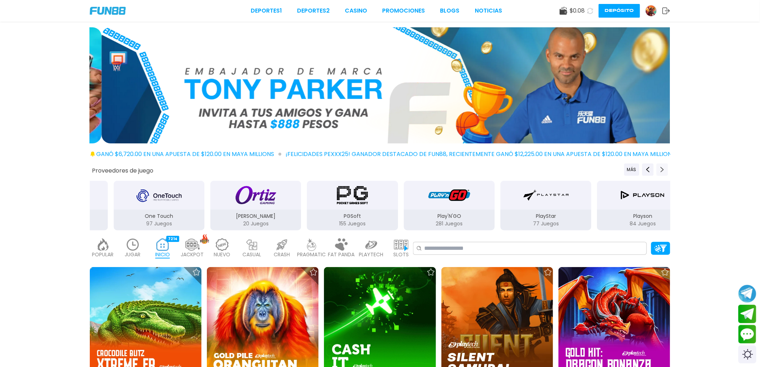
click at [658, 167] on button "Next providers" at bounding box center [662, 169] width 11 height 12
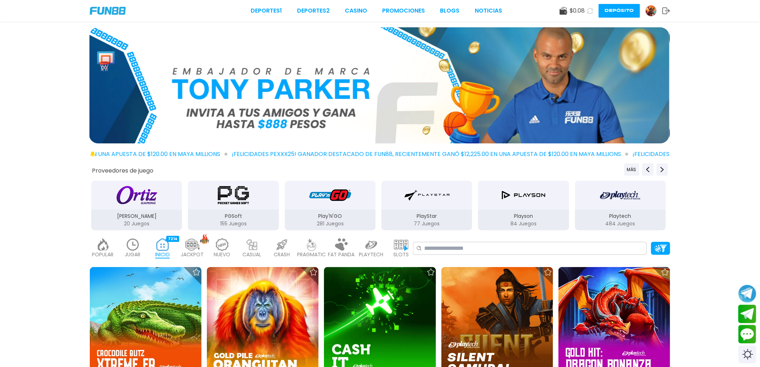
click at [624, 220] on p "484 Juegos" at bounding box center [620, 224] width 91 height 8
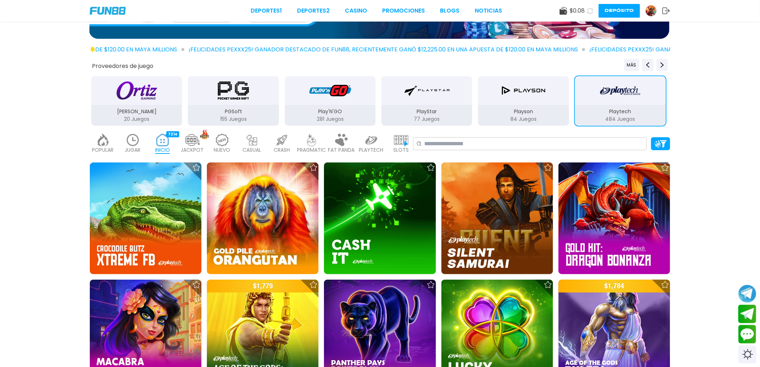
scroll to position [199, 0]
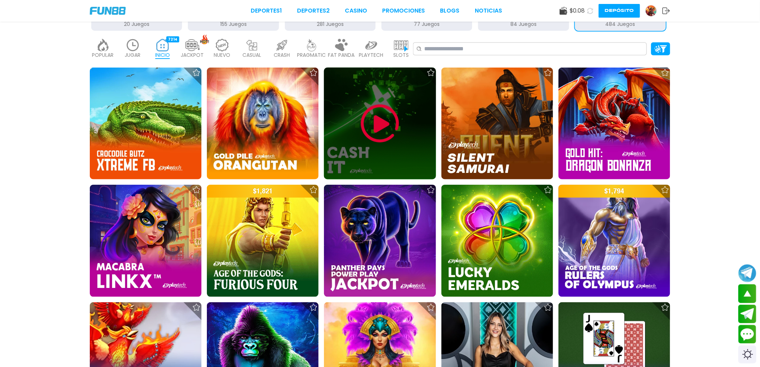
click at [387, 119] on img at bounding box center [380, 123] width 43 height 43
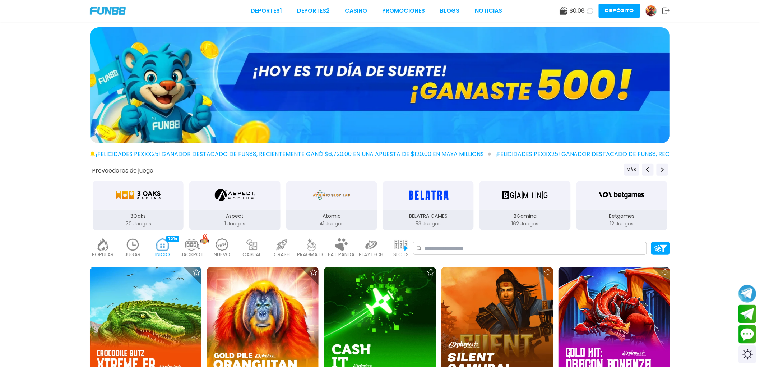
scroll to position [199, 0]
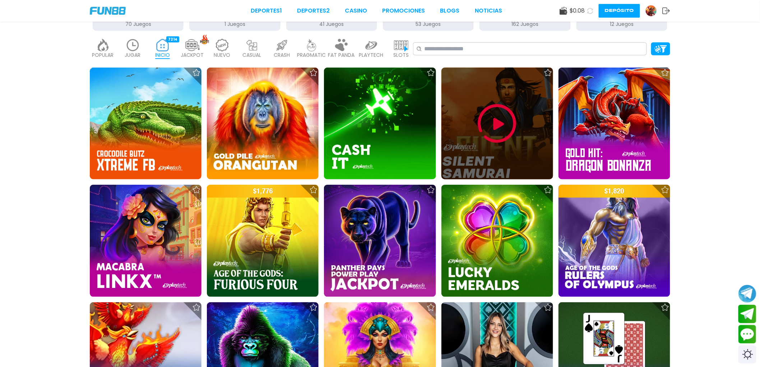
click at [509, 129] on img at bounding box center [497, 123] width 43 height 43
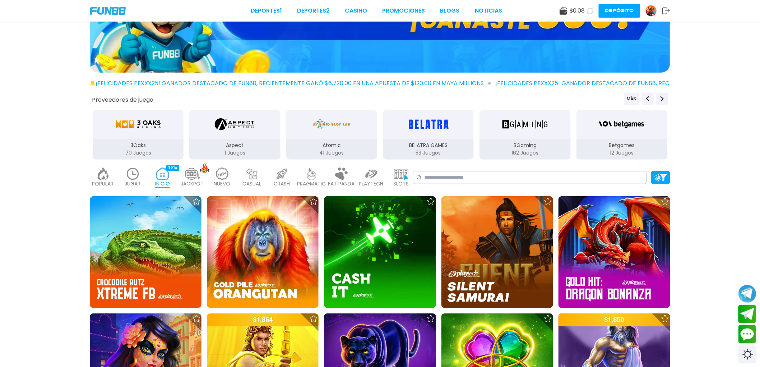
scroll to position [120, 0]
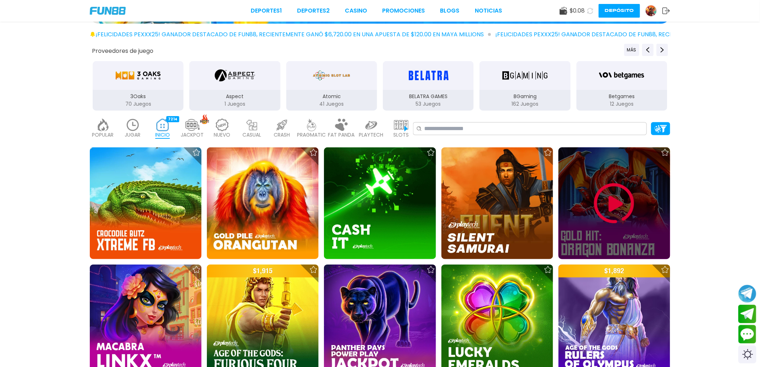
click at [602, 198] on img at bounding box center [614, 203] width 43 height 43
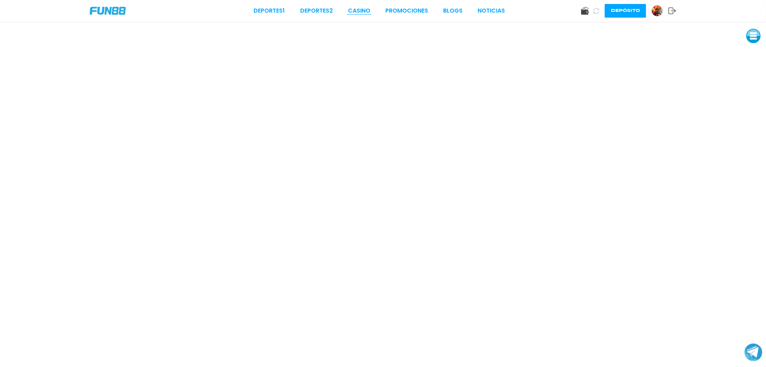
click at [368, 13] on link "CASINO" at bounding box center [359, 10] width 22 height 9
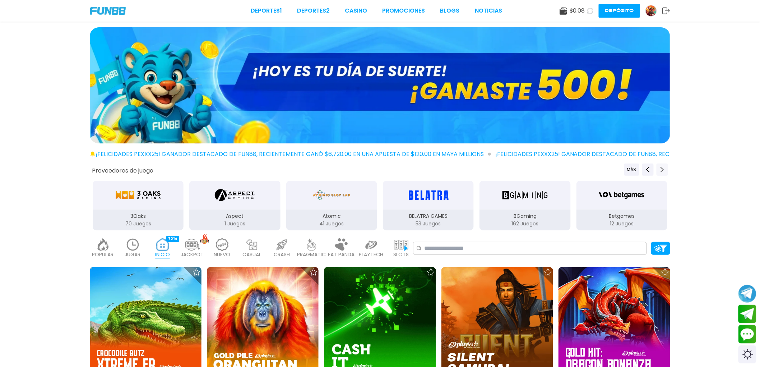
click at [661, 172] on icon "Next providers" at bounding box center [663, 170] width 6 height 6
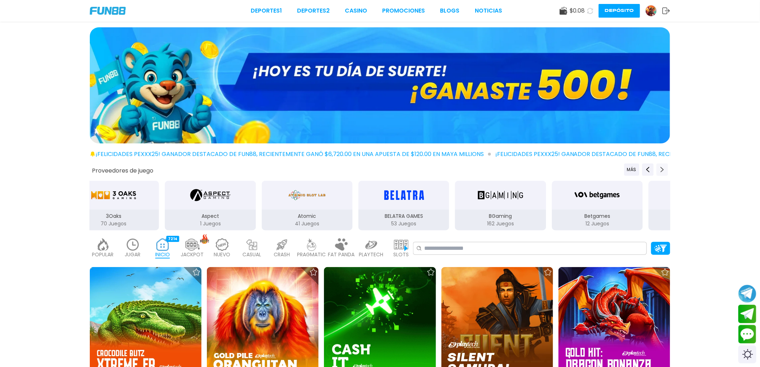
click at [661, 172] on icon "Next providers" at bounding box center [663, 170] width 6 height 6
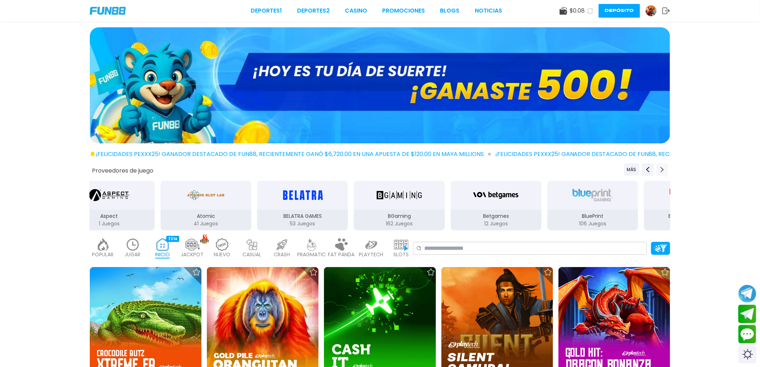
click at [661, 172] on icon "Next providers" at bounding box center [663, 170] width 6 height 6
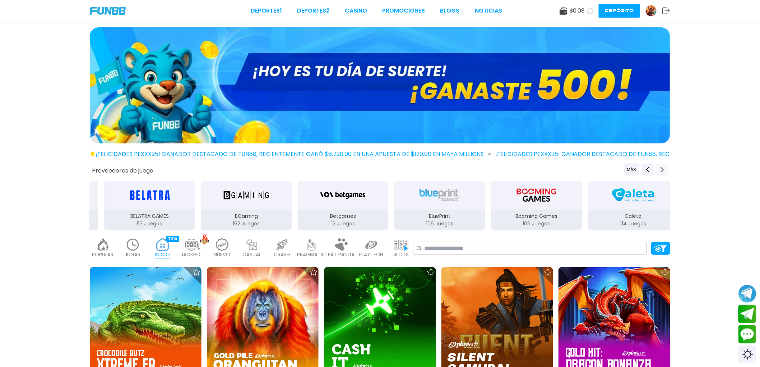
click at [661, 172] on icon "Next providers" at bounding box center [663, 170] width 6 height 6
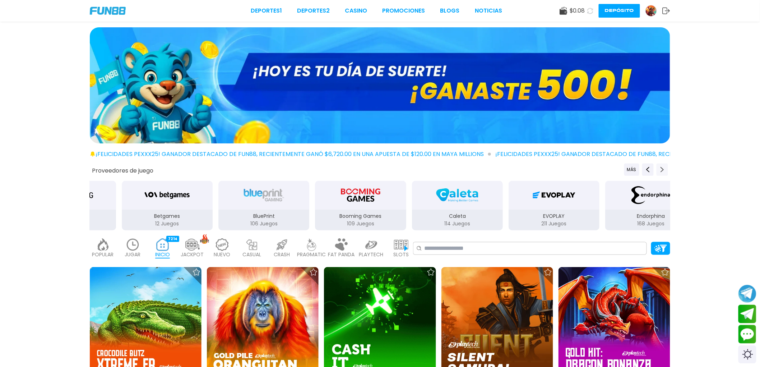
click at [661, 172] on icon "Next providers" at bounding box center [663, 170] width 6 height 6
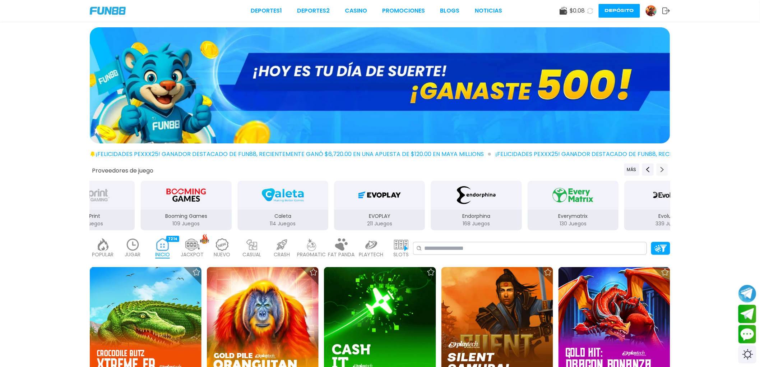
click at [661, 172] on icon "Next providers" at bounding box center [663, 170] width 6 height 6
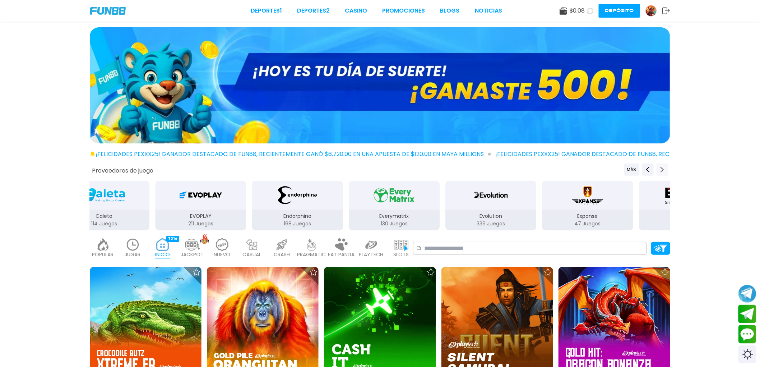
click at [661, 172] on icon "Next providers" at bounding box center [663, 170] width 6 height 6
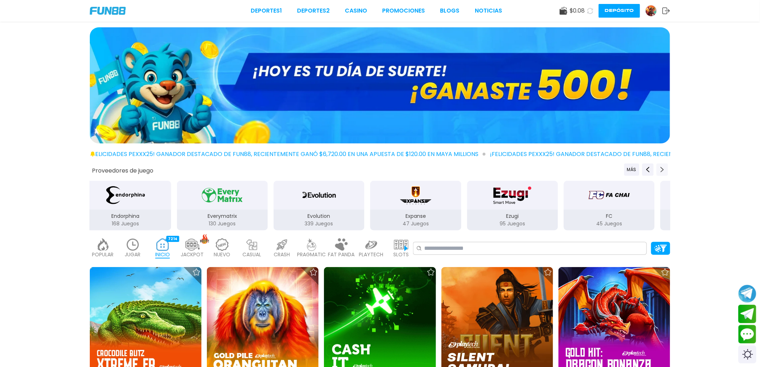
click at [661, 172] on icon "Next providers" at bounding box center [663, 170] width 6 height 6
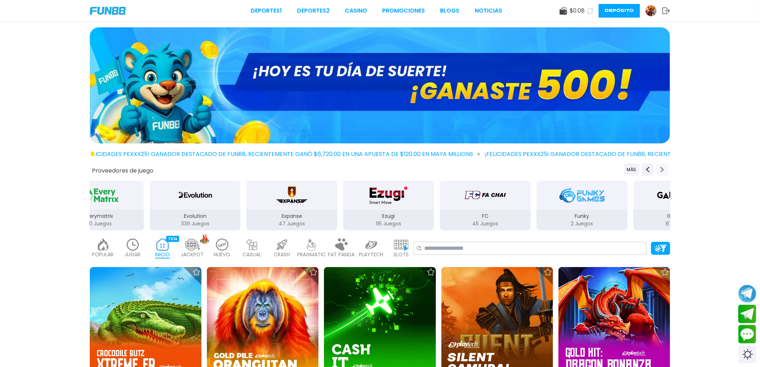
click at [661, 172] on icon "Next providers" at bounding box center [663, 170] width 6 height 6
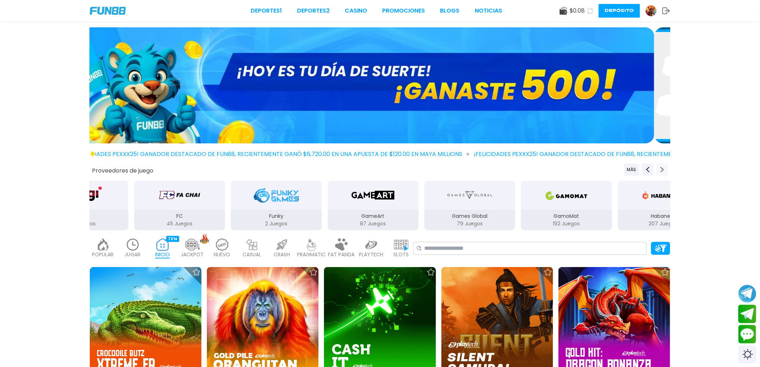
click at [661, 172] on icon "Next providers" at bounding box center [663, 170] width 6 height 6
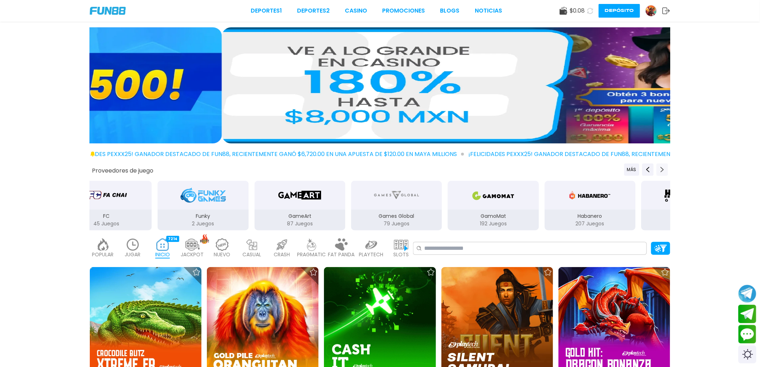
click at [661, 172] on icon "Next providers" at bounding box center [663, 170] width 6 height 6
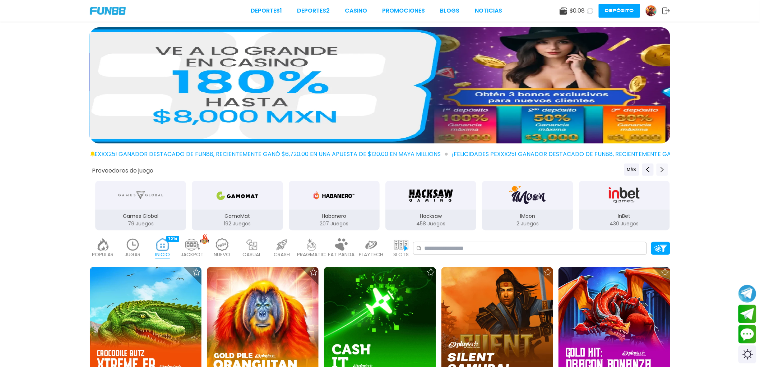
click at [661, 172] on icon "Next providers" at bounding box center [663, 170] width 6 height 6
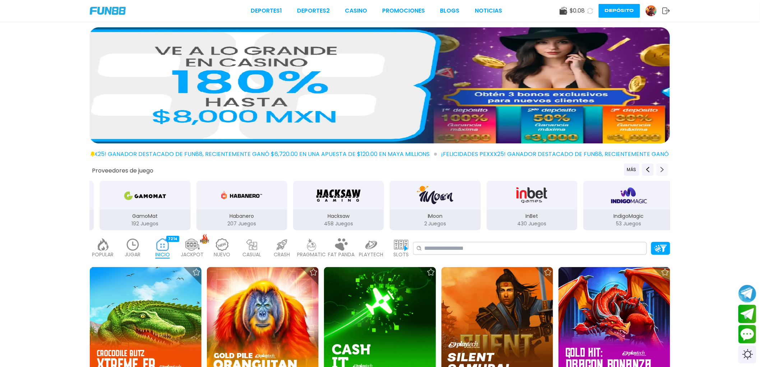
click at [661, 172] on icon "Next providers" at bounding box center [663, 170] width 6 height 6
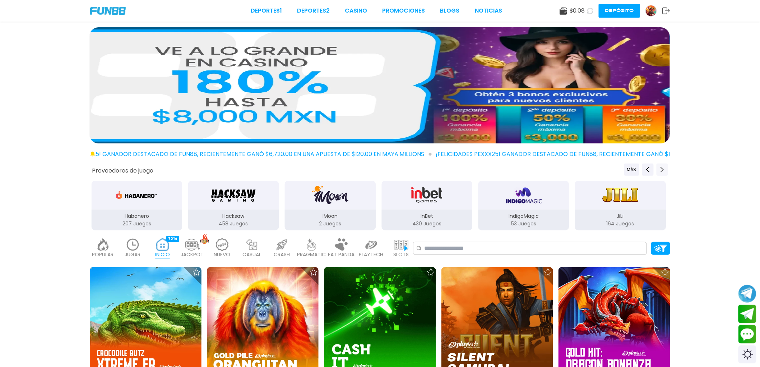
click at [660, 172] on icon "Next providers" at bounding box center [663, 170] width 6 height 6
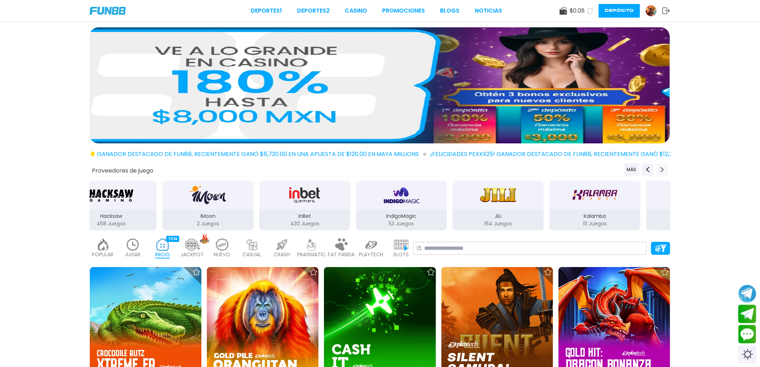
click at [660, 172] on icon "Next providers" at bounding box center [663, 170] width 6 height 6
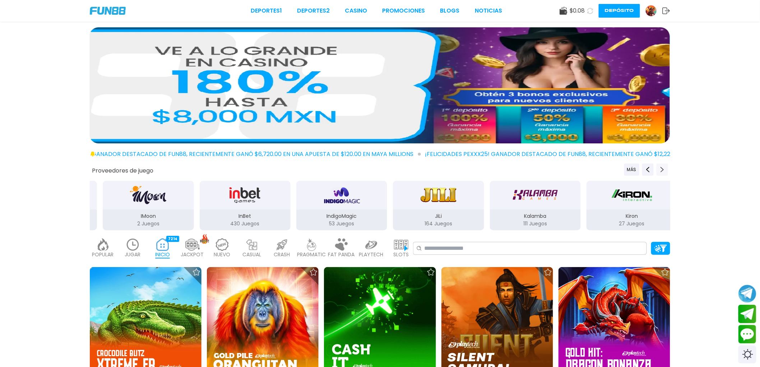
click at [660, 172] on icon "Next providers" at bounding box center [663, 170] width 6 height 6
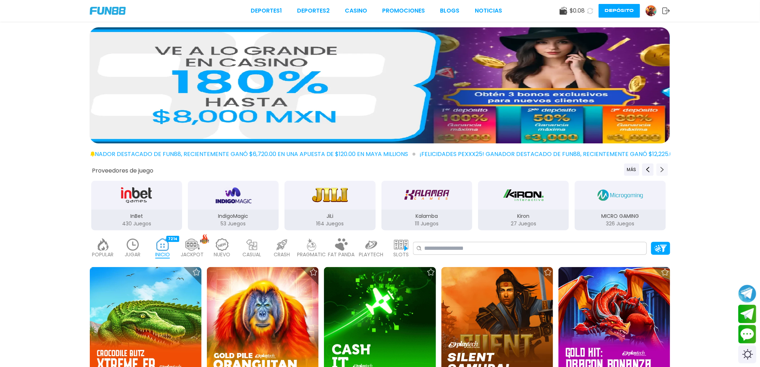
click at [660, 172] on icon "Next providers" at bounding box center [663, 170] width 6 height 6
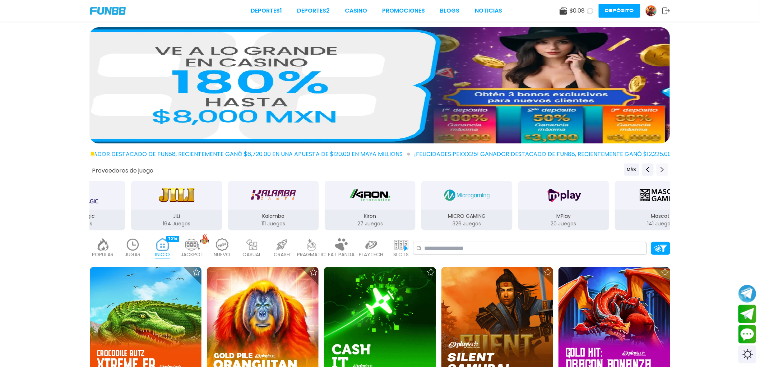
click at [660, 172] on icon "Next providers" at bounding box center [663, 170] width 6 height 6
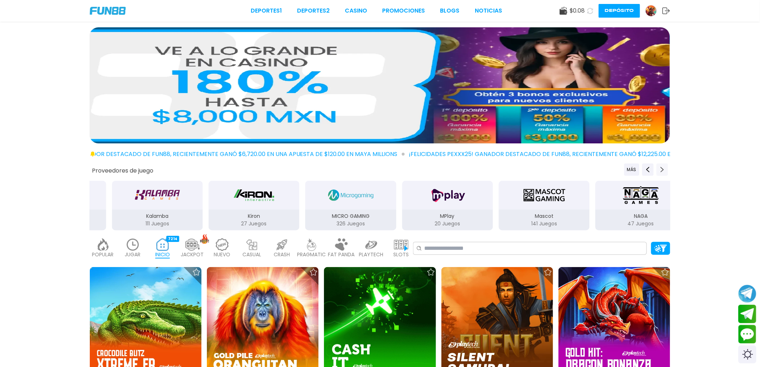
click at [660, 172] on icon "Next providers" at bounding box center [663, 170] width 6 height 6
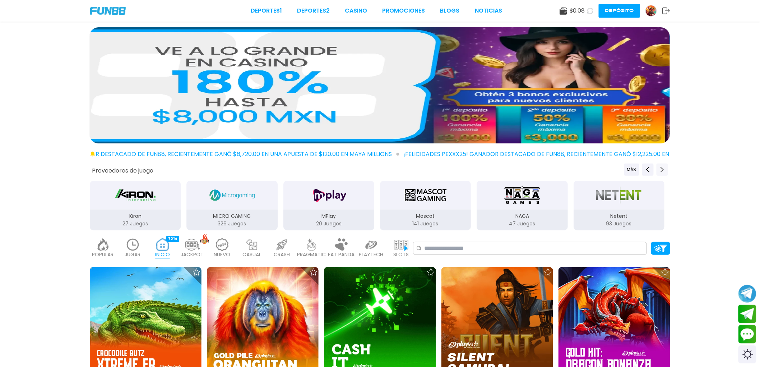
click at [660, 172] on icon "Next providers" at bounding box center [663, 170] width 6 height 6
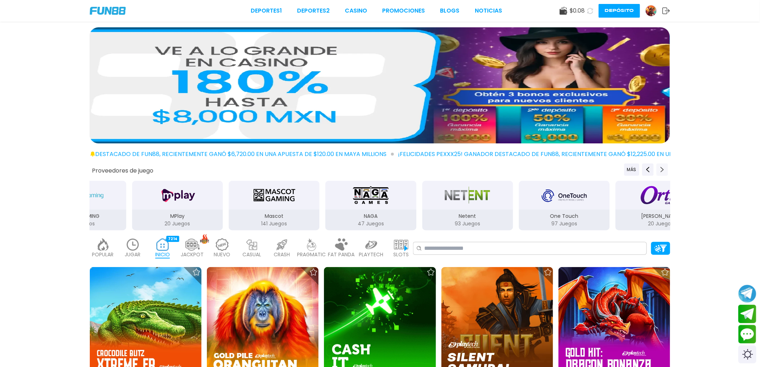
click at [660, 172] on icon "Next providers" at bounding box center [663, 170] width 6 height 6
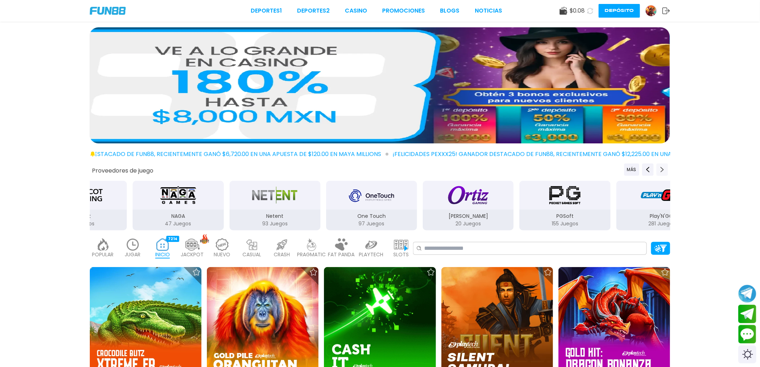
click at [660, 172] on icon "Next providers" at bounding box center [663, 170] width 6 height 6
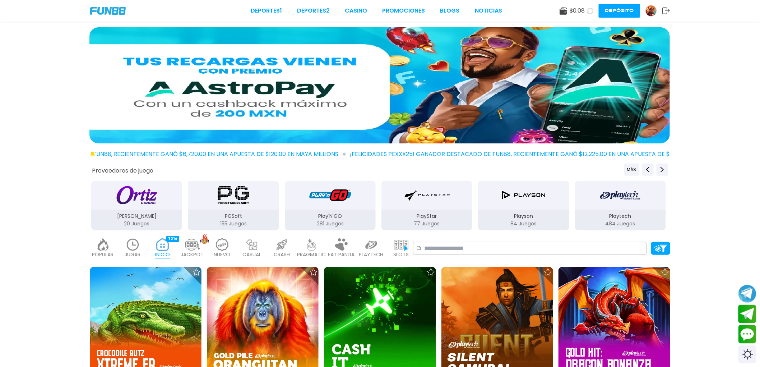
click at [609, 216] on p "Playtech" at bounding box center [620, 216] width 91 height 8
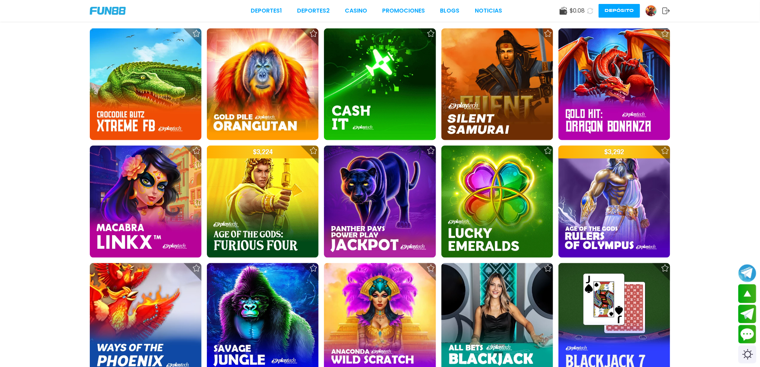
scroll to position [239, 0]
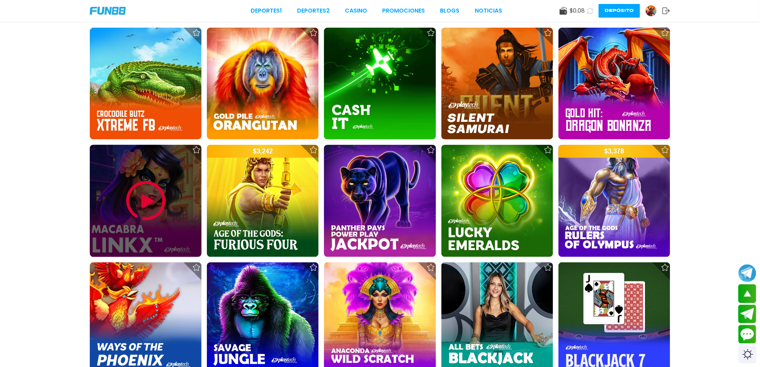
click at [145, 202] on img at bounding box center [145, 200] width 43 height 43
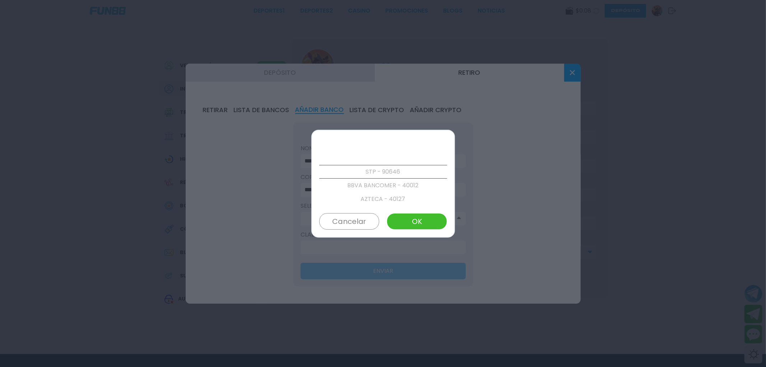
scroll to position [1229, 0]
click at [575, 74] on div at bounding box center [383, 183] width 766 height 367
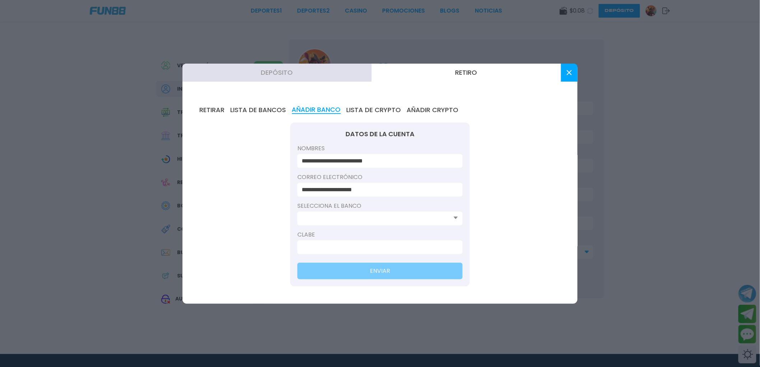
click at [577, 74] on button at bounding box center [569, 73] width 17 height 18
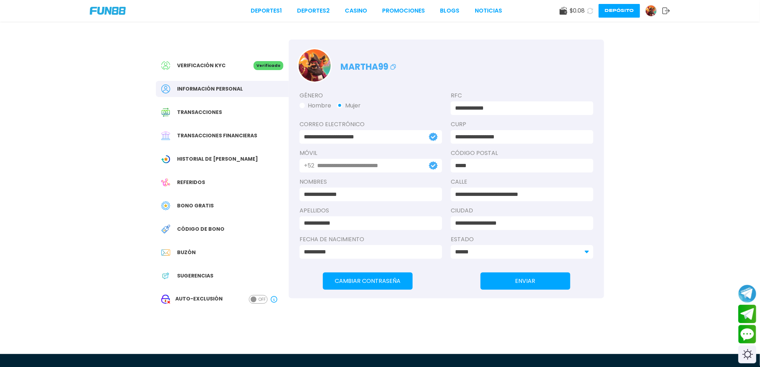
click at [405, 6] on div "Deportes 1 Deportes 2 CASINO Promociones BLOGS NOTICIAS $ 0.08 Depósito" at bounding box center [380, 11] width 760 height 22
click at [405, 8] on link "Promociones" at bounding box center [404, 10] width 43 height 9
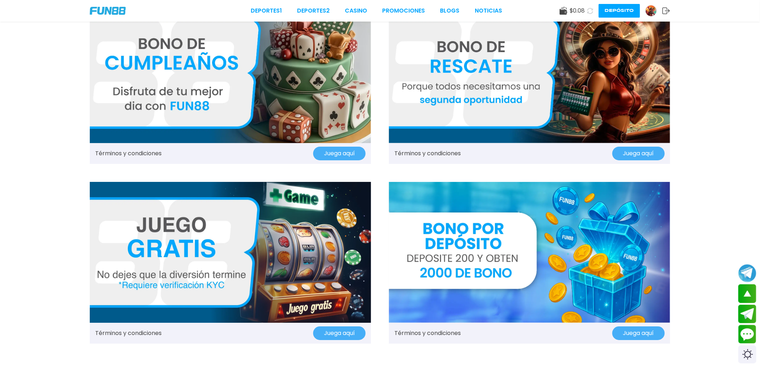
scroll to position [998, 0]
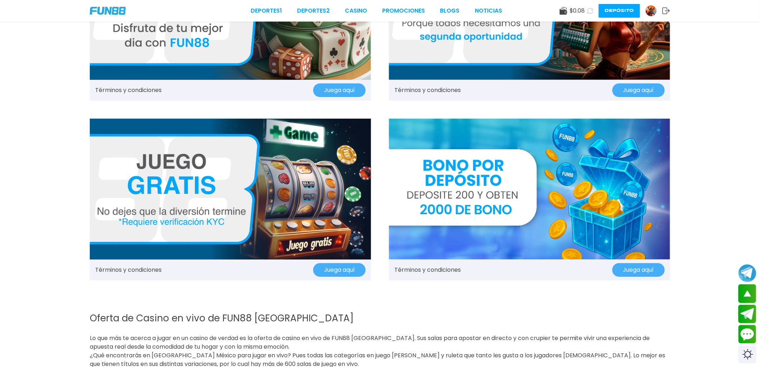
click at [452, 270] on link "Términos y condiciones" at bounding box center [427, 269] width 66 height 9
